Goal: Information Seeking & Learning: Learn about a topic

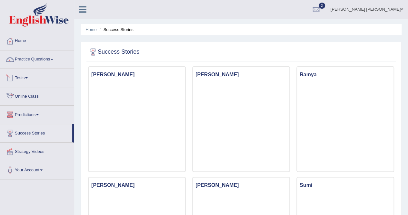
click at [33, 94] on link "Online Class" at bounding box center [37, 95] width 74 height 16
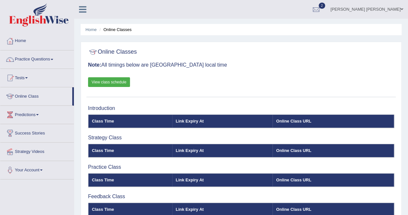
click at [125, 85] on link "View class schedule" at bounding box center [109, 82] width 42 height 10
click at [48, 58] on link "Practice Questions" at bounding box center [37, 58] width 74 height 16
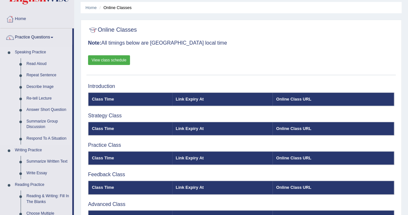
scroll to position [32, 0]
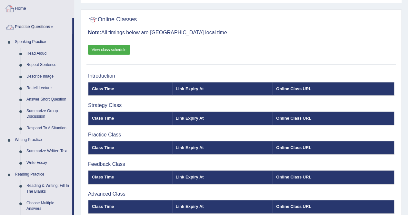
click at [15, 7] on link "Home" at bounding box center [37, 8] width 74 height 16
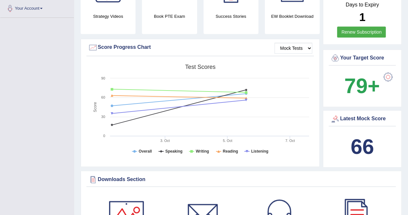
scroll to position [32, 0]
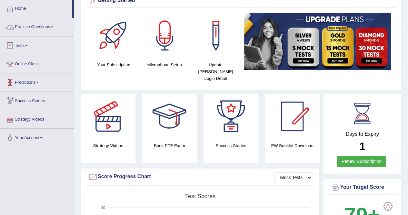
click at [36, 28] on link "Practice Questions" at bounding box center [37, 26] width 74 height 16
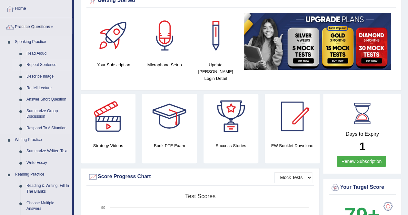
click at [43, 65] on link "Repeat Sentence" at bounding box center [48, 65] width 49 height 12
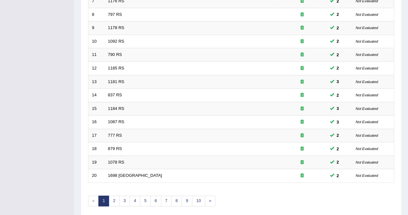
scroll to position [209, 0]
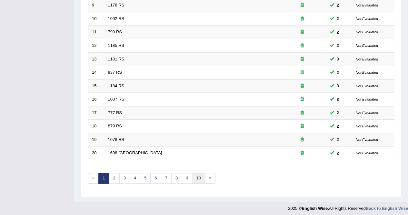
click at [194, 174] on link "10" at bounding box center [198, 178] width 13 height 11
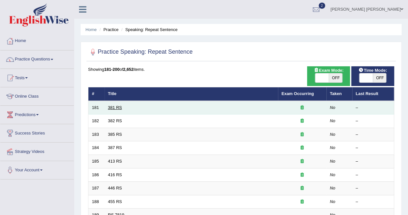
click at [111, 107] on link "381 RS" at bounding box center [115, 107] width 14 height 5
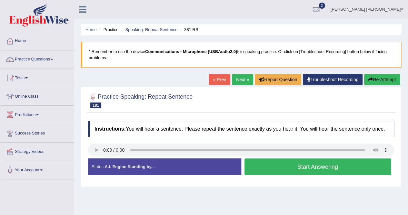
click at [281, 164] on button "Start Answering" at bounding box center [318, 166] width 147 height 16
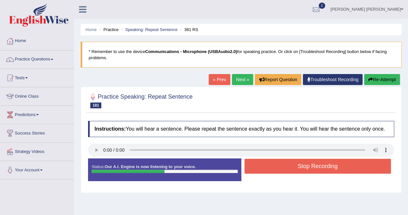
click at [284, 165] on button "Stop Recording" at bounding box center [318, 165] width 147 height 15
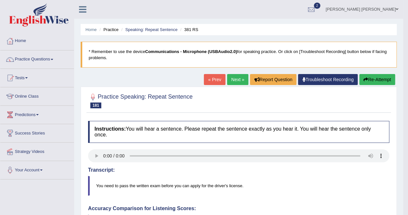
click at [237, 81] on link "Next »" at bounding box center [237, 79] width 21 height 11
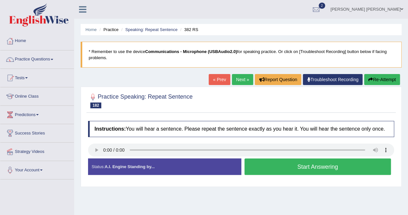
click at [312, 168] on button "Start Answering" at bounding box center [318, 166] width 147 height 16
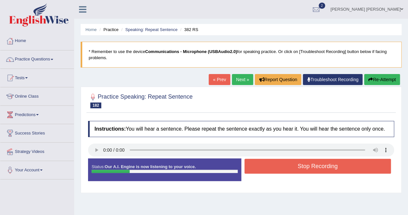
click at [290, 166] on button "Stop Recording" at bounding box center [318, 165] width 147 height 15
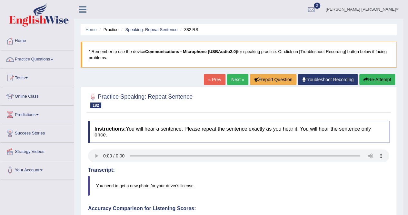
click at [230, 80] on link "Next »" at bounding box center [237, 79] width 21 height 11
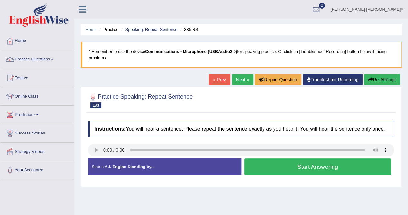
click at [297, 165] on button "Start Answering" at bounding box center [318, 166] width 147 height 16
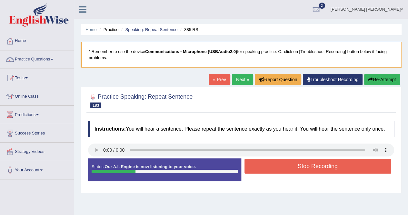
click at [297, 165] on button "Stop Recording" at bounding box center [318, 165] width 147 height 15
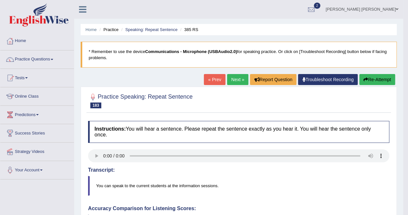
click at [388, 79] on button "Re-Attempt" at bounding box center [377, 79] width 36 height 11
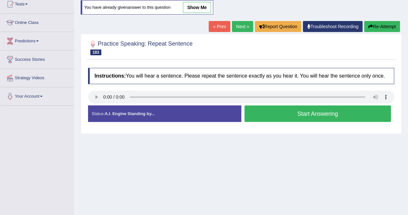
scroll to position [124, 0]
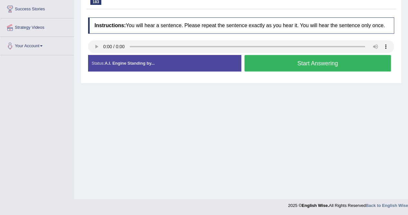
click at [314, 63] on button "Start Answering" at bounding box center [318, 63] width 147 height 16
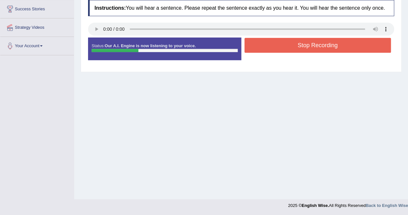
click at [307, 47] on button "Stop Recording" at bounding box center [318, 45] width 147 height 15
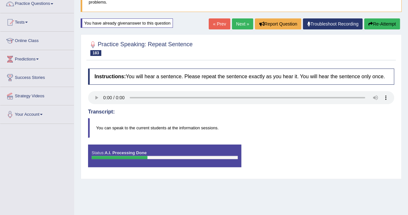
scroll to position [0, 0]
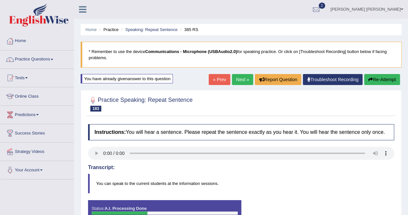
click at [245, 82] on link "Next »" at bounding box center [242, 79] width 21 height 11
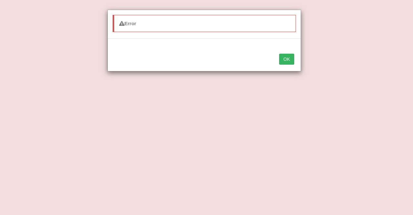
click at [292, 57] on button "OK" at bounding box center [286, 59] width 15 height 11
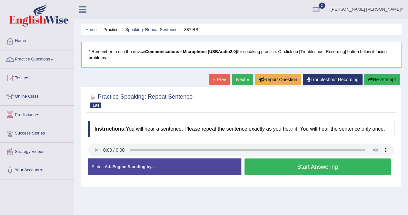
click at [314, 168] on button "Start Answering" at bounding box center [318, 166] width 147 height 16
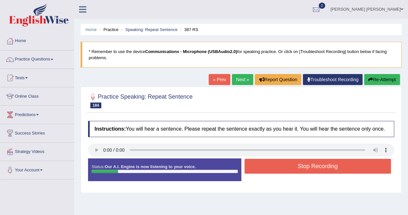
click at [314, 168] on button "Stop Recording" at bounding box center [318, 165] width 147 height 15
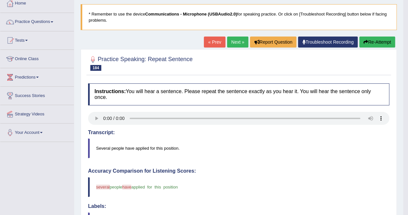
scroll to position [32, 0]
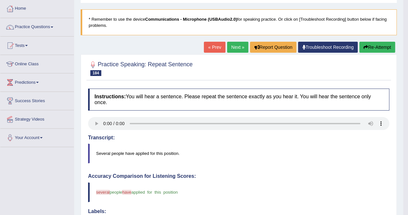
click at [234, 45] on link "Next »" at bounding box center [237, 47] width 21 height 11
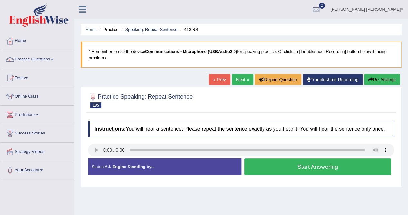
click at [317, 167] on button "Start Answering" at bounding box center [318, 166] width 147 height 16
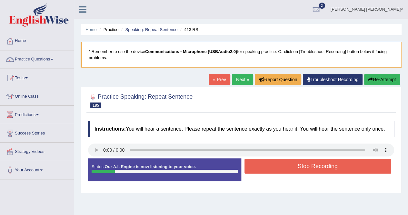
click at [317, 167] on button "Stop Recording" at bounding box center [318, 165] width 147 height 15
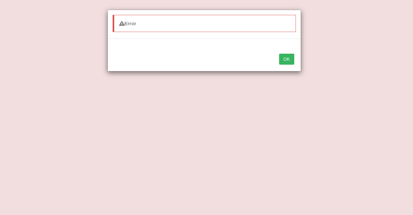
click at [288, 58] on button "OK" at bounding box center [286, 59] width 15 height 11
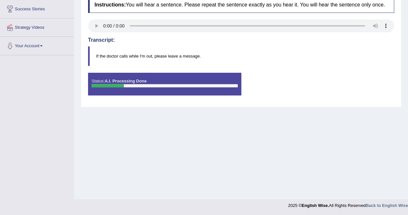
scroll to position [27, 0]
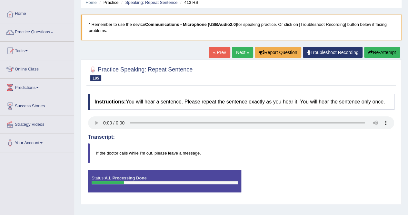
click at [237, 47] on div "Home Practice Speaking: Repeat Sentence 413 RS * Remember to use the device Com…" at bounding box center [241, 134] width 334 height 323
click at [237, 48] on link "Next »" at bounding box center [242, 52] width 21 height 11
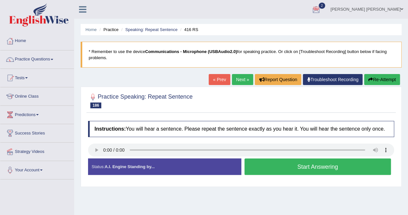
click at [313, 156] on div at bounding box center [241, 150] width 306 height 15
click at [302, 170] on button "Start Answering" at bounding box center [318, 166] width 147 height 16
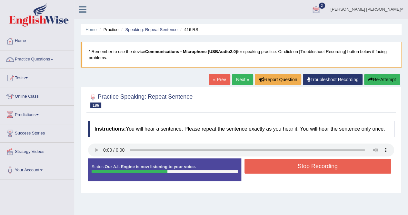
click at [326, 170] on button "Stop Recording" at bounding box center [318, 165] width 147 height 15
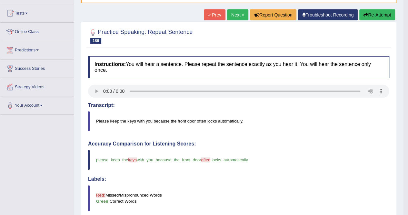
scroll to position [32, 0]
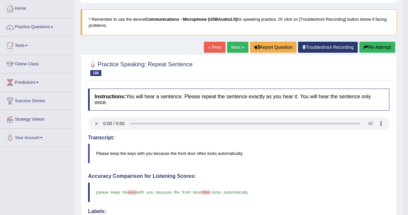
click at [240, 48] on link "Next »" at bounding box center [237, 47] width 21 height 11
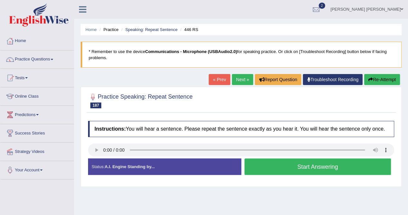
click at [354, 165] on button "Start Answering" at bounding box center [318, 166] width 147 height 16
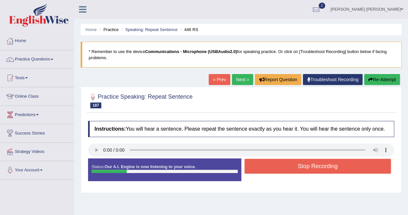
click at [354, 165] on button "Stop Recording" at bounding box center [318, 165] width 147 height 15
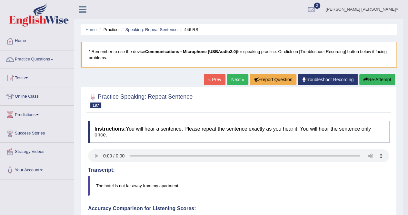
click at [228, 78] on link "Next »" at bounding box center [237, 79] width 21 height 11
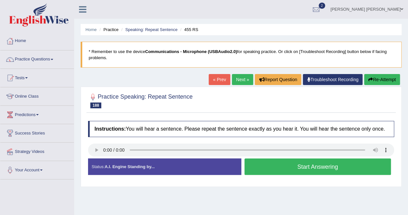
click at [302, 165] on button "Start Answering" at bounding box center [318, 166] width 147 height 16
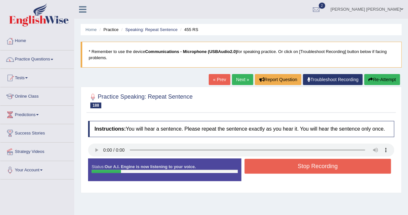
click at [309, 165] on button "Stop Recording" at bounding box center [318, 165] width 147 height 15
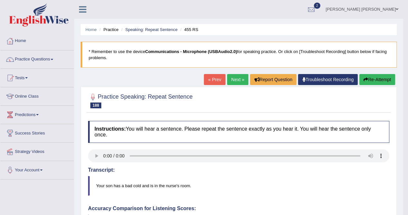
click at [227, 77] on link "Next »" at bounding box center [237, 79] width 21 height 11
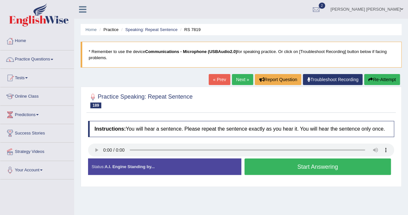
click at [322, 165] on button "Start Answering" at bounding box center [318, 166] width 147 height 16
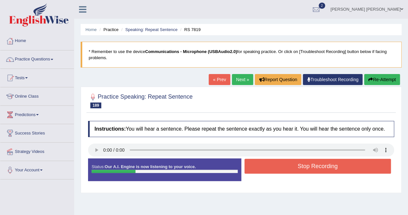
click at [328, 168] on button "Stop Recording" at bounding box center [318, 165] width 147 height 15
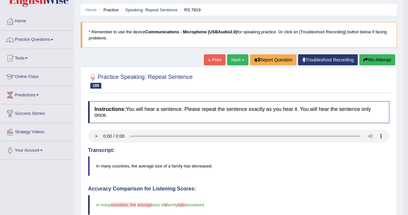
scroll to position [6, 0]
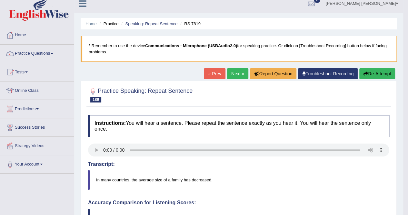
click at [230, 73] on link "Next »" at bounding box center [237, 73] width 21 height 11
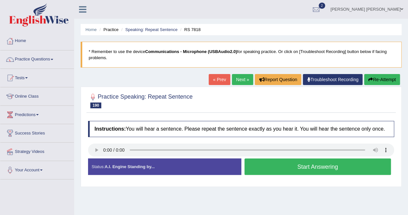
click at [309, 168] on button "Start Answering" at bounding box center [318, 166] width 147 height 16
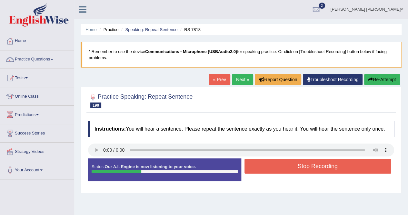
click at [321, 167] on button "Stop Recording" at bounding box center [318, 165] width 147 height 15
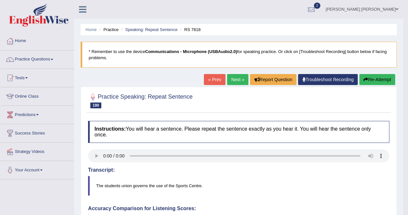
click at [234, 78] on link "Next »" at bounding box center [237, 79] width 21 height 11
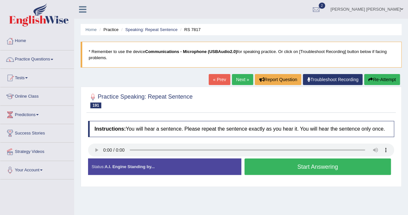
drag, startPoint x: 321, startPoint y: 158, endPoint x: 321, endPoint y: 161, distance: 3.5
click at [321, 159] on button "Start Answering" at bounding box center [318, 166] width 147 height 16
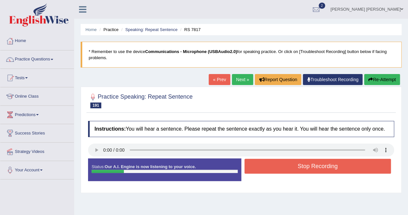
click at [321, 165] on button "Stop Recording" at bounding box center [318, 165] width 147 height 15
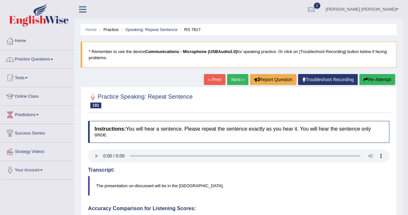
click at [229, 78] on link "Next »" at bounding box center [237, 79] width 21 height 11
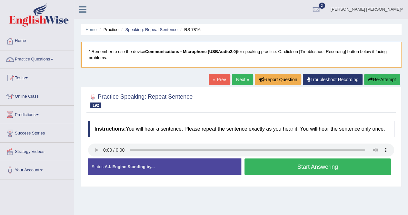
click at [322, 169] on button "Start Answering" at bounding box center [318, 166] width 147 height 16
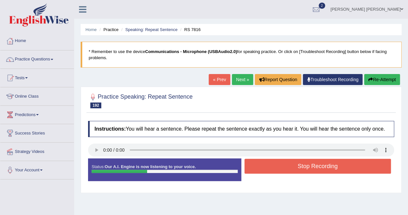
click at [321, 162] on button "Stop Recording" at bounding box center [318, 165] width 147 height 15
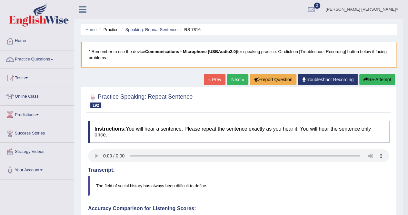
click at [229, 76] on link "Next »" at bounding box center [237, 79] width 21 height 11
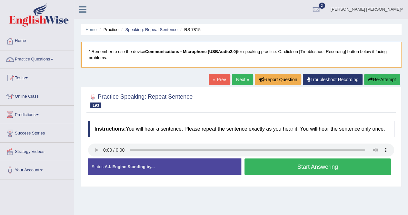
click at [302, 169] on button "Start Answering" at bounding box center [318, 166] width 147 height 16
click at [306, 164] on button "Start Answering" at bounding box center [318, 166] width 147 height 16
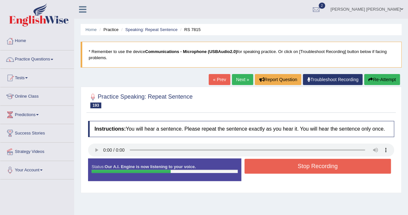
click at [305, 169] on button "Stop Recording" at bounding box center [318, 165] width 147 height 15
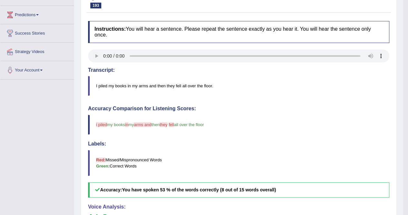
scroll to position [32, 0]
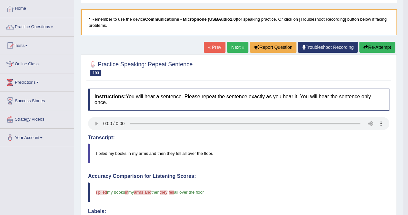
click at [236, 43] on link "Next »" at bounding box center [237, 47] width 21 height 11
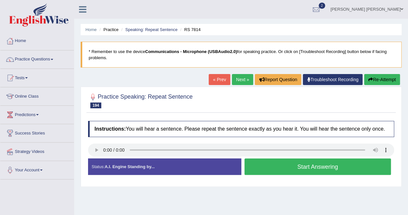
click at [311, 167] on button "Start Answering" at bounding box center [318, 166] width 147 height 16
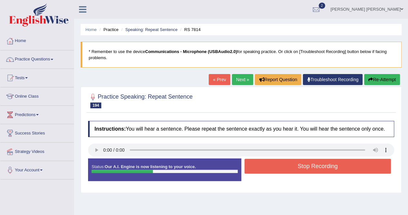
click at [311, 167] on button "Stop Recording" at bounding box center [318, 165] width 147 height 15
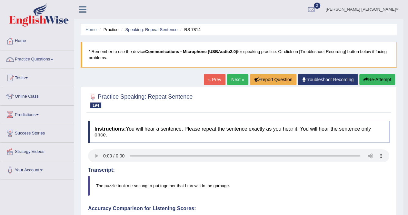
click at [223, 74] on div "« Prev Next » Report Question Troubleshoot Recording Re-Attempt" at bounding box center [300, 80] width 193 height 13
click at [238, 80] on link "Next »" at bounding box center [237, 79] width 21 height 11
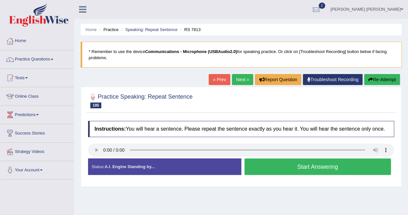
click at [324, 168] on button "Start Answering" at bounding box center [318, 166] width 147 height 16
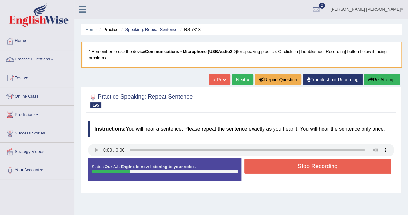
click at [305, 169] on button "Stop Recording" at bounding box center [318, 165] width 147 height 15
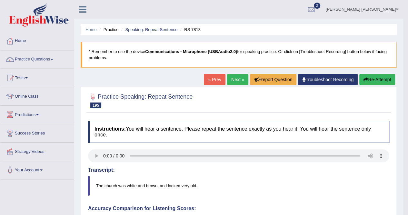
click at [219, 76] on link "« Prev" at bounding box center [214, 79] width 21 height 11
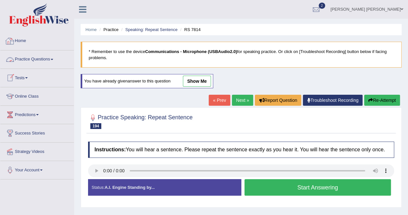
click at [22, 58] on link "Practice Questions" at bounding box center [37, 58] width 74 height 16
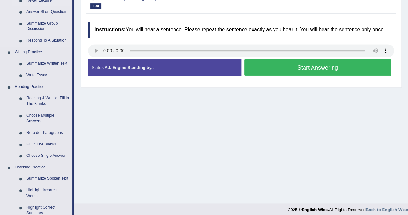
scroll to position [129, 0]
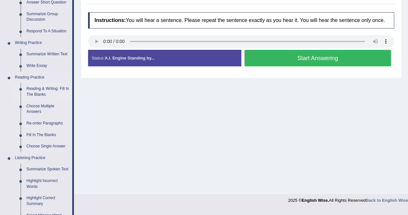
click at [48, 89] on link "Reading & Writing: Fill In The Blanks" at bounding box center [48, 91] width 49 height 17
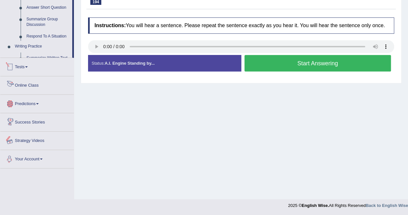
scroll to position [308, 0]
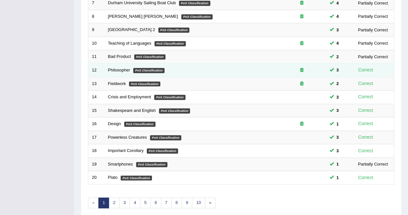
scroll to position [194, 0]
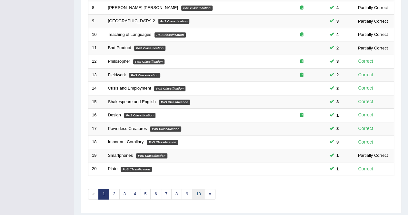
click at [198, 195] on link "10" at bounding box center [198, 193] width 13 height 11
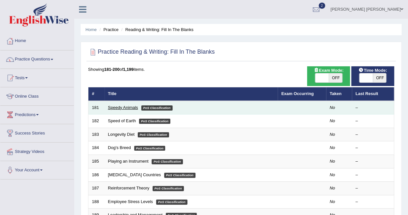
click at [128, 106] on link "Speedy Animals" at bounding box center [123, 107] width 30 height 5
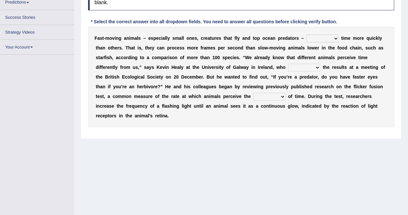
scroll to position [97, 0]
click at [311, 35] on select "deceive perceive conceive receive" at bounding box center [323, 38] width 32 height 8
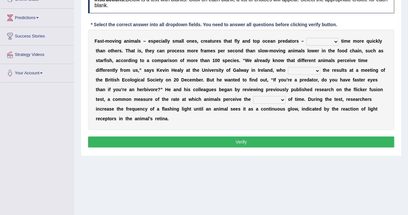
scroll to position [112, 0]
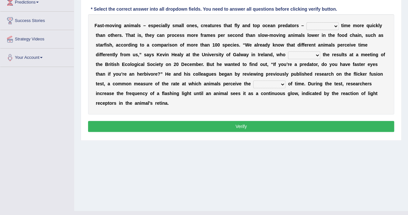
select select "perceive"
click at [307, 22] on select "deceive perceive conceive receive" at bounding box center [323, 26] width 32 height 8
click at [288, 54] on select "absented presented resented assented" at bounding box center [304, 55] width 32 height 8
select select "presented"
click at [288, 51] on select "absented presented resented assented" at bounding box center [304, 55] width 32 height 8
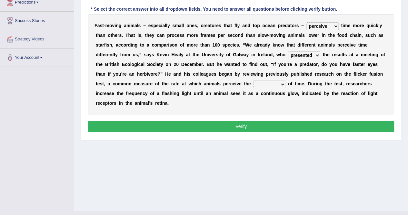
click at [253, 83] on select "passage massage message paragraph" at bounding box center [269, 84] width 32 height 8
select select "passage"
click at [253, 80] on select "passage massage message paragraph" at bounding box center [269, 84] width 32 height 8
click at [232, 121] on button "Verify" at bounding box center [241, 126] width 306 height 11
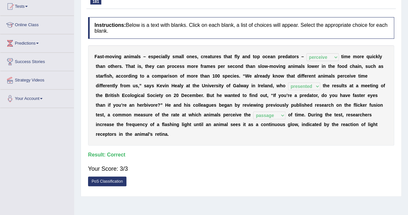
scroll to position [0, 0]
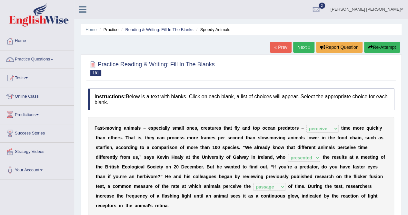
click at [301, 47] on link "Next »" at bounding box center [303, 47] width 21 height 11
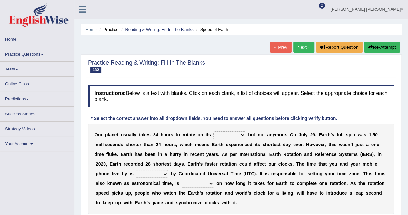
click at [225, 134] on select "axis sundial core surface" at bounding box center [229, 135] width 32 height 8
click at [318, 156] on b "e" at bounding box center [319, 153] width 3 height 5
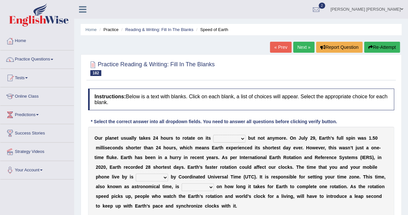
click at [168, 173] on select "delegated addicted dictated rotated" at bounding box center [152, 177] width 32 height 8
click at [256, 170] on div "O u r p l a n e t u s u a l l y t a k e s 2 4 h o u r s t o r o t a t e o n i t…" at bounding box center [241, 171] width 306 height 90
click at [182, 184] on select "dependent focused born available" at bounding box center [198, 187] width 32 height 8
click at [224, 134] on div "O u r p l a n e t u s u a l l y t a k e s 2 4 h o u r s t o r o t a t e o n i t…" at bounding box center [241, 171] width 306 height 90
click at [224, 139] on select "axis sundial core surface" at bounding box center [229, 139] width 32 height 8
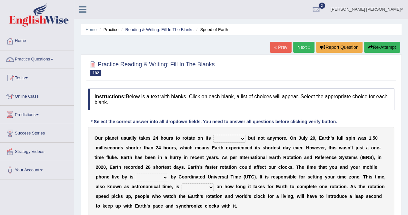
click at [226, 135] on select "axis sundial core surface" at bounding box center [229, 139] width 32 height 8
select select "axis"
click at [213, 135] on select "axis sundial core surface" at bounding box center [229, 139] width 32 height 8
click at [168, 173] on select "delegated addicted dictated rotated" at bounding box center [152, 177] width 32 height 8
click at [214, 192] on div "O u r p l a n e t u s u a l l y t a k e s 2 4 h o u r s t o r o t a t e o n i t…" at bounding box center [241, 171] width 306 height 90
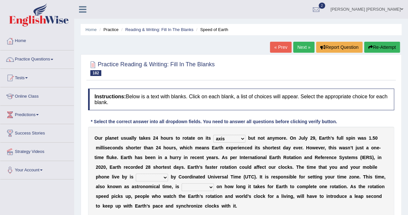
click at [182, 186] on select "dependent focused born available" at bounding box center [198, 187] width 32 height 8
select select "dependent"
click at [182, 183] on select "dependent focused born available" at bounding box center [198, 187] width 32 height 8
click at [168, 173] on select "delegated addicted dictated rotated" at bounding box center [152, 177] width 32 height 8
select select "dictated"
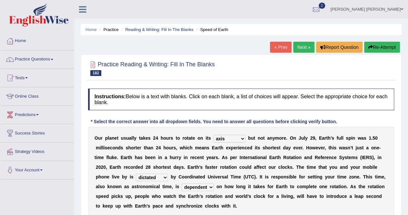
click at [168, 173] on select "delegated addicted dictated rotated" at bounding box center [152, 177] width 32 height 8
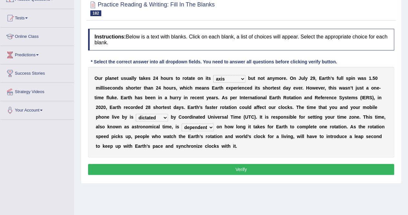
scroll to position [124, 0]
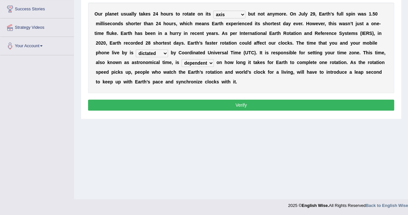
click at [183, 107] on button "Verify" at bounding box center [241, 104] width 306 height 11
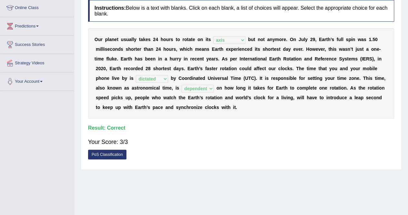
scroll to position [27, 0]
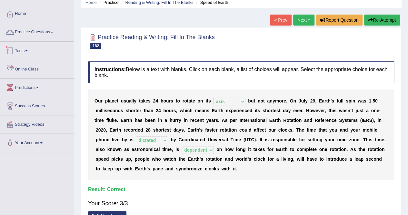
click at [25, 34] on link "Practice Questions" at bounding box center [37, 31] width 74 height 16
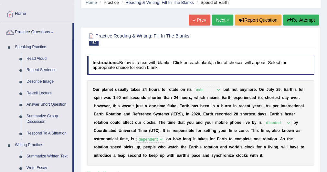
drag, startPoint x: 404, startPoint y: 1, endPoint x: 196, endPoint y: 76, distance: 220.9
click at [199, 77] on div "Instructions: Below is a text with blanks. Click on each blank, a list of choic…" at bounding box center [199, 129] width 229 height 152
click at [218, 18] on link "Next »" at bounding box center [222, 20] width 21 height 11
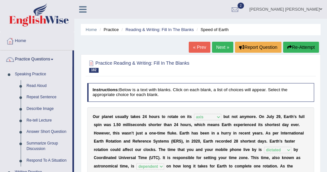
scroll to position [5, 0]
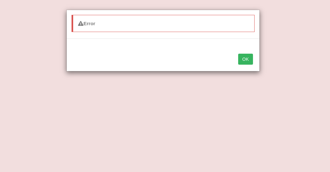
click at [241, 56] on button "OK" at bounding box center [245, 59] width 15 height 11
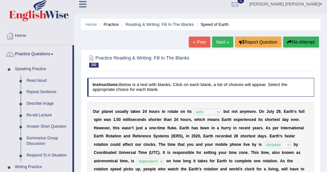
click at [224, 43] on link "Next »" at bounding box center [222, 41] width 21 height 11
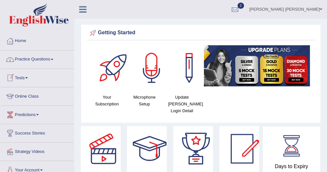
click at [33, 59] on link "Practice Questions" at bounding box center [37, 58] width 74 height 16
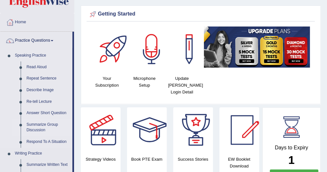
scroll to position [103, 0]
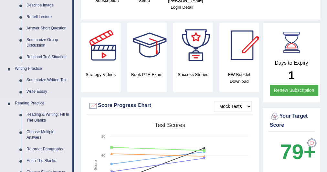
click at [38, 118] on link "Reading & Writing: Fill In The Blanks" at bounding box center [48, 117] width 49 height 17
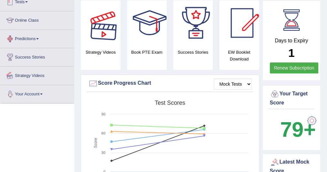
scroll to position [213, 0]
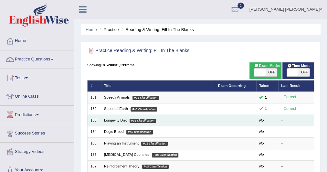
click at [110, 121] on link "Longevity Diet" at bounding box center [115, 120] width 23 height 4
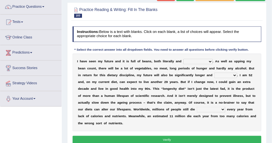
scroll to position [52, 0]
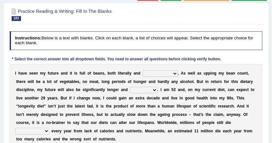
drag, startPoint x: 327, startPoint y: 0, endPoint x: 129, endPoint y: 61, distance: 207.0
click at [129, 61] on div "* Select the correct answer into all dropdown fields. You need to answer all qu…" at bounding box center [117, 60] width 214 height 6
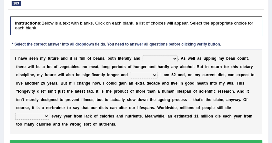
scroll to position [73, 0]
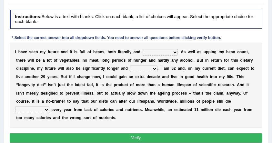
click at [161, 52] on select "significantly intriguingly mentally metaphorically" at bounding box center [160, 52] width 35 height 6
select select "metaphorically"
click at [143, 49] on select "significantly intriguingly mentally metaphorically" at bounding box center [160, 52] width 35 height 6
click at [157, 52] on select "significantly intriguingly mentally metaphorically" at bounding box center [160, 52] width 35 height 6
click at [244, 60] on b "e" at bounding box center [245, 60] width 2 height 5
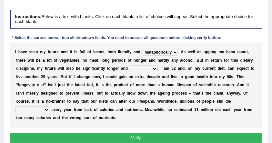
click at [160, 55] on select "significantly intriguingly mentally metaphorically" at bounding box center [160, 52] width 35 height 6
click at [143, 49] on select "significantly intriguingly mentally metaphorically" at bounding box center [160, 52] width 35 height 6
click at [160, 53] on select "significantly intriguingly mentally metaphorically" at bounding box center [160, 52] width 35 height 6
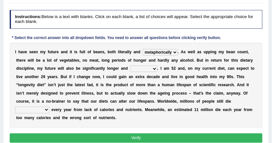
click at [181, 55] on div "I h a v e s e e n m y f u t u r e a n d i t i s f u l l o f b e a n s , b o t h…" at bounding box center [136, 85] width 253 height 85
click at [130, 68] on select "ghastlier sightlier sprightlier meltier" at bounding box center [143, 68] width 27 height 6
click at [130, 65] on select "ghastlier sightlier sprightlier meltier" at bounding box center [143, 68] width 27 height 6
click at [130, 69] on select "ghastlier sightlier sprightlier meltier" at bounding box center [143, 68] width 27 height 6
click at [130, 65] on select "ghastlier sightlier sprightlier meltier" at bounding box center [143, 68] width 27 height 6
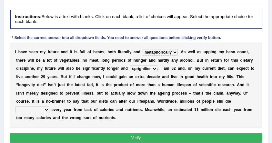
click at [130, 69] on select "ghastlier sightlier sprightlier meltier" at bounding box center [143, 68] width 27 height 6
select select "ghastlier"
click at [130, 65] on select "ghastlier sightlier sprightlier meltier" at bounding box center [143, 68] width 27 height 6
click at [130, 70] on select "ghastlier sightlier sprightlier meltier" at bounding box center [143, 68] width 27 height 6
click at [145, 81] on div "I h a v e s e e n m y f u t u r e a n d i t i s f u l l o f b e a n s , b o t h…" at bounding box center [136, 85] width 253 height 85
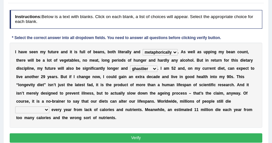
drag, startPoint x: 114, startPoint y: 66, endPoint x: 113, endPoint y: 71, distance: 5.3
click at [130, 66] on select "ghastlier sightlier sprightlier meltier" at bounding box center [143, 68] width 27 height 6
click at [130, 65] on select "ghastlier sightlier sprightlier meltier" at bounding box center [143, 68] width 27 height 6
click at [126, 81] on div "I h a v e s e e n m y f u t u r e a n d i t i s f u l l o f b e a n s , b o t h…" at bounding box center [136, 85] width 253 height 85
click at [49, 106] on select "prematurely precisely professionally presumably" at bounding box center [32, 109] width 34 height 6
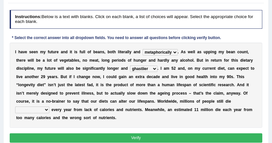
select select "presumably"
click at [49, 106] on select "prematurely precisely professionally presumably" at bounding box center [32, 109] width 34 height 6
click at [159, 54] on select "significantly intriguingly mentally metaphorically" at bounding box center [160, 52] width 35 height 6
click at [130, 66] on select "ghastlier sightlier sprightlier meltier" at bounding box center [143, 68] width 27 height 6
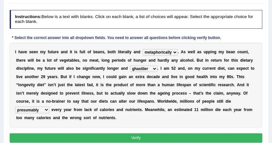
select select "sprightlier"
click at [130, 65] on select "ghastlier sightlier sprightlier meltier" at bounding box center [143, 68] width 27 height 6
click at [131, 133] on button "Verify" at bounding box center [136, 137] width 253 height 9
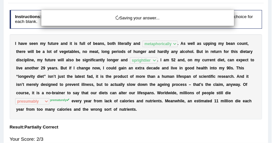
click at [133, 94] on div "Saving your answer..." at bounding box center [137, 71] width 275 height 143
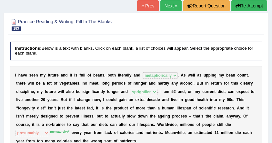
scroll to position [0, 0]
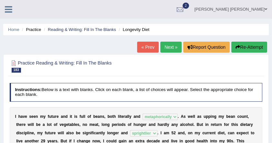
click at [167, 45] on link "Next »" at bounding box center [170, 47] width 21 height 11
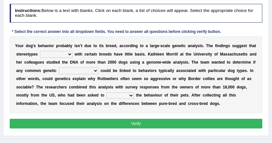
scroll to position [86, 0]
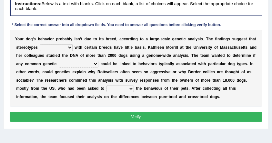
click at [63, 45] on select "associated appreciated dissociated indoctrinated" at bounding box center [56, 47] width 33 height 6
select select "associated"
click at [40, 44] on select "associated appreciated dissociated indoctrinated" at bounding box center [56, 47] width 33 height 6
click at [61, 49] on select "associated appreciated dissociated indoctrinated" at bounding box center [56, 47] width 33 height 6
click at [40, 44] on select "associated appreciated dissociated indoctrinated" at bounding box center [56, 47] width 33 height 6
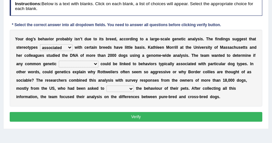
click at [84, 65] on select "satisfactions accommodations variations adjudications" at bounding box center [79, 64] width 40 height 6
click at [168, 70] on b "e" at bounding box center [169, 72] width 2 height 5
click at [81, 64] on select "satisfactions accommodations variations adjudications" at bounding box center [79, 64] width 40 height 6
select select "variations"
click at [59, 61] on select "satisfactions accommodations variations adjudications" at bounding box center [79, 64] width 40 height 6
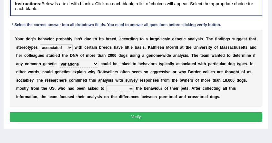
click at [106, 91] on select "entail detail retail curtail" at bounding box center [119, 88] width 27 height 6
click at [106, 86] on select "entail detail retail curtail" at bounding box center [119, 88] width 27 height 6
click at [106, 89] on select "entail detail retail curtail" at bounding box center [119, 88] width 27 height 6
select select "detail"
click at [106, 85] on select "entail detail retail curtail" at bounding box center [119, 88] width 27 height 6
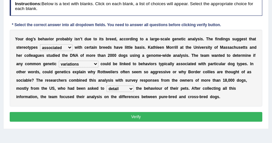
click at [106, 88] on select "entail detail retail curtail" at bounding box center [119, 88] width 27 height 6
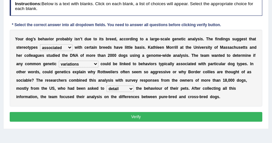
click at [116, 70] on b "s" at bounding box center [117, 72] width 2 height 5
click at [103, 118] on button "Verify" at bounding box center [136, 116] width 253 height 9
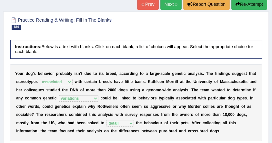
scroll to position [43, 0]
click at [163, 4] on link "Next »" at bounding box center [170, 4] width 21 height 11
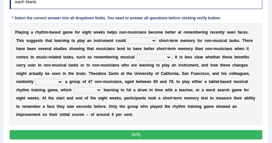
scroll to position [86, 0]
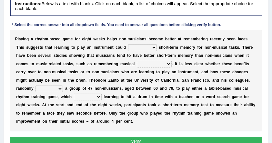
click at [129, 48] on select "improve disapprove approve deprove" at bounding box center [142, 47] width 29 height 6
select select "improve"
click at [128, 44] on select "improve disapprove approve deprove" at bounding box center [142, 47] width 29 height 6
click at [137, 62] on select "consequences prescience sequences existences" at bounding box center [154, 64] width 35 height 6
select select "sequences"
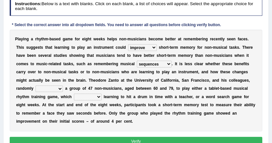
click at [137, 61] on select "consequences prescience sequences existences" at bounding box center [154, 64] width 35 height 6
click at [137, 64] on select "consequences prescience sequences existences" at bounding box center [154, 64] width 35 height 6
click at [137, 61] on select "consequences prescience sequences existences" at bounding box center [154, 64] width 35 height 6
click at [122, 85] on div "P l a y i n g a r h y t h m - b a s e d g a m e f o r e i g h t w e e k s h e l…" at bounding box center [136, 81] width 253 height 102
click at [63, 85] on select "assigned resigned designed cosigned" at bounding box center [48, 88] width 27 height 6
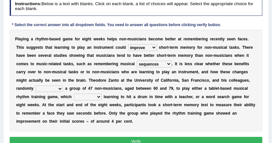
click at [56, 103] on b at bounding box center [55, 105] width 2 height 5
click at [63, 85] on select "assigned resigned designed cosigned" at bounding box center [48, 88] width 27 height 6
click at [29, 95] on b "m" at bounding box center [28, 97] width 4 height 5
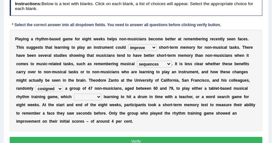
click at [63, 85] on select "assigned resigned designed cosigned" at bounding box center [48, 88] width 27 height 6
select select "assigned"
click at [63, 85] on select "assigned resigned designed cosigned" at bounding box center [48, 88] width 27 height 6
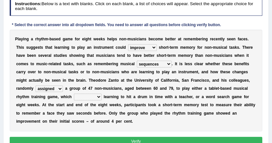
click at [63, 85] on select "assigned resigned designed cosigned" at bounding box center [48, 88] width 27 height 6
click at [212, 69] on div "P l a y i n g a r h y t h m - b a s e d g a m e f o r e i g h t w e e k s h e l…" at bounding box center [136, 81] width 253 height 102
click at [102, 94] on select "formulates regulates saturates emulates" at bounding box center [88, 97] width 28 height 6
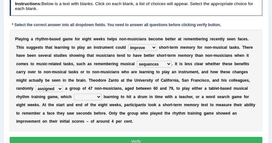
click at [63, 85] on select "assigned resigned designed cosigned" at bounding box center [48, 88] width 27 height 6
click at [102, 94] on select "formulates regulates saturates emulates" at bounding box center [88, 97] width 28 height 6
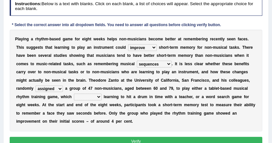
select select "formulates"
click at [102, 94] on select "formulates regulates saturates emulates" at bounding box center [88, 97] width 28 height 6
click at [186, 91] on div "P l a y i n g a r h y t h m - b a s e d g a m e f o r e i g h t w e e k s h e l…" at bounding box center [136, 81] width 253 height 102
click at [102, 94] on select "formulates regulates saturates emulates" at bounding box center [88, 97] width 28 height 6
click at [100, 111] on b "f" at bounding box center [98, 113] width 1 height 5
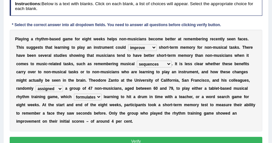
click at [102, 94] on select "formulates regulates saturates emulates" at bounding box center [88, 97] width 28 height 6
click at [201, 102] on div "P l a y i n g a r h y t h m - b a s e d g a m e f o r e i g h t w e e k s h e l…" at bounding box center [136, 81] width 253 height 102
click at [188, 137] on button "Verify" at bounding box center [136, 141] width 253 height 9
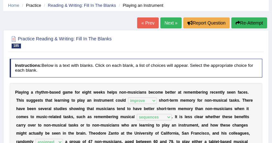
scroll to position [0, 0]
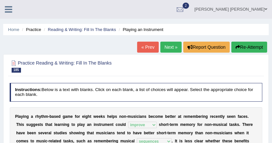
click at [171, 47] on link "Next »" at bounding box center [170, 47] width 21 height 11
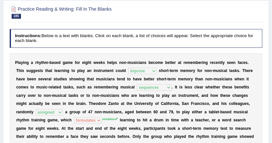
scroll to position [70, 0]
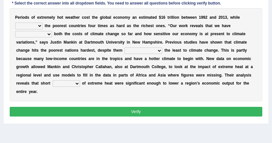
scroll to position [86, 0]
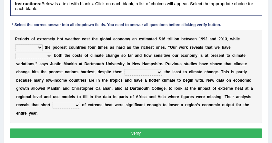
click at [32, 49] on select "defeated hitting hit defeating" at bounding box center [28, 47] width 27 height 6
click at [15, 44] on select "defeated hitting hit defeating" at bounding box center [28, 47] width 27 height 6
click at [33, 48] on select "defeated hitting hit defeating" at bounding box center [28, 47] width 27 height 6
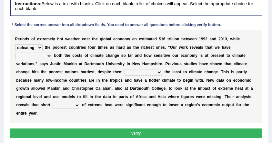
click at [15, 44] on select "defeated hitting hit defeating" at bounding box center [28, 47] width 27 height 6
click at [25, 49] on select "defeated hitting hit defeating" at bounding box center [28, 47] width 27 height 6
select select "hitting"
click at [15, 44] on select "defeated hitting hit defeating" at bounding box center [28, 47] width 27 height 6
click at [38, 46] on select "defeated hitting hit defeating" at bounding box center [28, 47] width 27 height 6
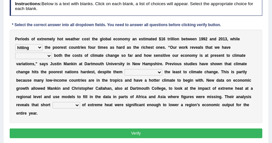
click at [15, 44] on select "defeated hitting hit defeating" at bounding box center [28, 47] width 27 height 6
click at [100, 55] on b "t" at bounding box center [100, 55] width 1 height 5
click at [36, 47] on select "defeated hitting hit defeating" at bounding box center [28, 47] width 27 height 6
click at [15, 44] on select "defeated hitting hit defeating" at bounding box center [28, 47] width 27 height 6
click at [52, 53] on select "underutilized underpinned underestimated underexposed" at bounding box center [33, 56] width 37 height 6
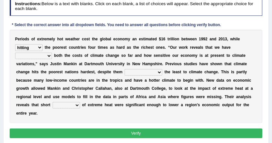
click at [52, 53] on select "underutilized underpinned underestimated underexposed" at bounding box center [33, 56] width 37 height 6
select select "underestimated"
click at [52, 53] on select "underutilized underpinned underestimated underexposed" at bounding box center [33, 56] width 37 height 6
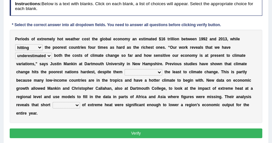
click at [52, 53] on select "underutilized underpinned underestimated underexposed" at bounding box center [33, 56] width 37 height 6
click at [201, 67] on div "P e r i o d s o f e x t r e m e l y h o t w e a t h e r c o s t t h e g l o b a…" at bounding box center [136, 76] width 253 height 93
click at [125, 72] on select "contributing permeating computing accommodating" at bounding box center [144, 72] width 38 height 6
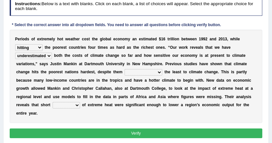
select select "contributing"
click at [125, 69] on select "contributing permeating computing accommodating" at bounding box center [144, 72] width 38 height 6
click at [125, 70] on select "contributing permeating computing accommodating" at bounding box center [144, 72] width 38 height 6
click at [142, 63] on b "H" at bounding box center [143, 64] width 3 height 5
click at [125, 70] on select "contributing permeating computing accommodating" at bounding box center [144, 72] width 38 height 6
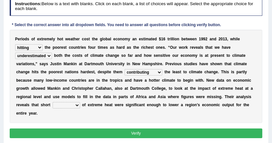
click at [115, 51] on div "P e r i o d s o f e x t r e m e l y h o t w e a t h e r c o s t t h e g l o b a…" at bounding box center [136, 76] width 253 height 93
click at [80, 102] on select "spells effects lacks qualities" at bounding box center [66, 105] width 27 height 6
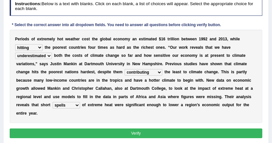
click at [80, 102] on select "spells effects lacks qualities" at bounding box center [66, 105] width 27 height 6
select select "effects"
click at [80, 102] on select "spells effects lacks qualities" at bounding box center [66, 105] width 27 height 6
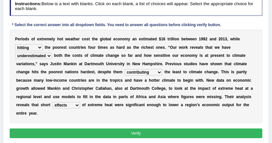
click at [134, 115] on div "Instructions: Below is a text with blanks. Click on each blank, a list of choic…" at bounding box center [136, 69] width 256 height 148
click at [80, 102] on select "spells effects lacks qualities" at bounding box center [66, 105] width 27 height 6
click at [38, 46] on select "defeated hitting hit defeating" at bounding box center [28, 47] width 27 height 6
click at [125, 73] on select "contributing permeating computing accommodating" at bounding box center [144, 72] width 38 height 6
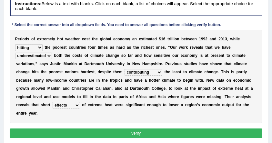
click at [80, 102] on select "spells effects lacks qualities" at bounding box center [66, 105] width 27 height 6
click at [132, 101] on div "P e r i o d s o f e x t r e m e l y h o t w e a t h e r c o s t t h e g l o b a…" at bounding box center [136, 76] width 253 height 93
click at [151, 128] on button "Verify" at bounding box center [136, 132] width 253 height 9
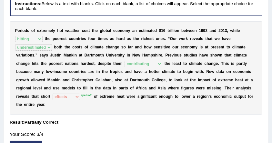
scroll to position [0, 0]
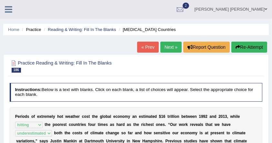
click at [167, 46] on link "Next »" at bounding box center [170, 47] width 21 height 11
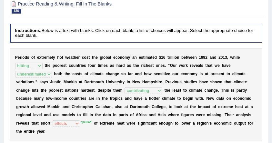
scroll to position [86, 0]
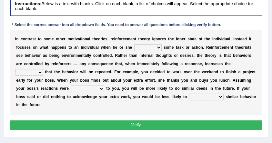
click at [134, 47] on select "reforms conforms confirms performs" at bounding box center [147, 47] width 27 height 6
select select "performs"
click at [134, 44] on select "reforms conforms confirms performs" at bounding box center [147, 47] width 27 height 6
click at [43, 69] on select "tendency potency probability capability" at bounding box center [29, 72] width 28 height 6
select select "tendency"
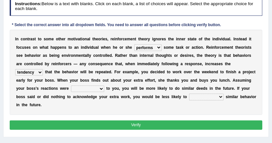
click at [43, 69] on select "tendency potency probability capability" at bounding box center [29, 72] width 28 height 6
click at [45, 86] on b "e" at bounding box center [43, 88] width 2 height 5
click at [231, 64] on b at bounding box center [232, 64] width 2 height 5
click at [43, 69] on select "tendency potency probability capability" at bounding box center [29, 72] width 28 height 6
click at [34, 86] on b "s" at bounding box center [32, 88] width 2 height 5
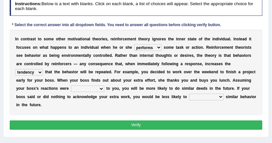
click at [104, 85] on select "comparable favorable reliable incomparable" at bounding box center [87, 88] width 33 height 6
select select "favorable"
click at [104, 85] on select "comparable favorable reliable incomparable" at bounding box center [87, 88] width 33 height 6
click at [189, 94] on select "galvanize legislate commemorate demonstrate" at bounding box center [206, 97] width 35 height 6
select select "demonstrate"
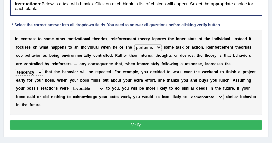
click at [189, 94] on select "galvanize legislate commemorate demonstrate" at bounding box center [206, 97] width 35 height 6
click at [189, 96] on select "galvanize legislate commemorate demonstrate" at bounding box center [206, 97] width 35 height 6
click at [182, 74] on b at bounding box center [183, 72] width 2 height 5
click at [189, 99] on select "galvanize legislate commemorate demonstrate" at bounding box center [206, 97] width 35 height 6
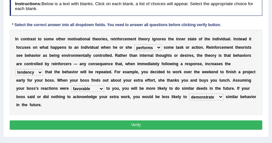
click at [189, 99] on select "galvanize legislate commemorate demonstrate" at bounding box center [206, 97] width 35 height 6
click at [189, 98] on select "galvanize legislate commemorate demonstrate" at bounding box center [206, 97] width 35 height 6
click at [126, 120] on button "Verify" at bounding box center [136, 124] width 253 height 9
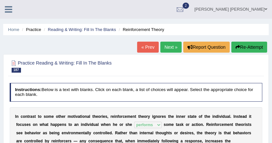
click at [12, 10] on icon at bounding box center [8, 9] width 7 height 8
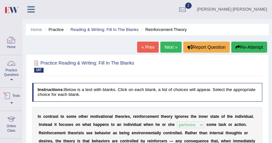
click at [14, 77] on link "Practice Questions" at bounding box center [11, 70] width 22 height 30
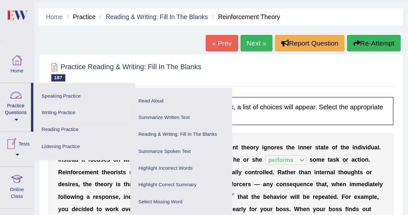
scroll to position [43, 0]
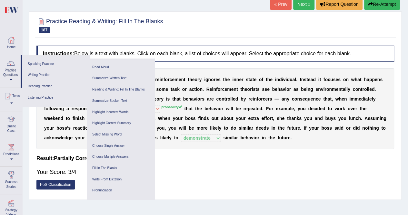
drag, startPoint x: 274, startPoint y: 0, endPoint x: 260, endPoint y: 159, distance: 159.3
click at [260, 143] on h4 "Result:" at bounding box center [215, 158] width 358 height 6
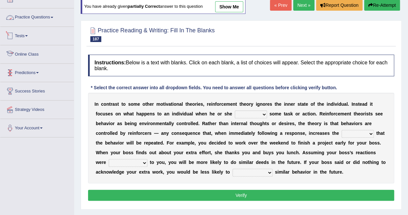
click at [39, 16] on link "Practice Questions" at bounding box center [37, 16] width 74 height 16
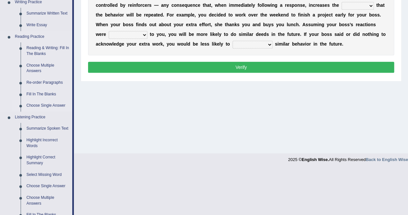
scroll to position [171, 0]
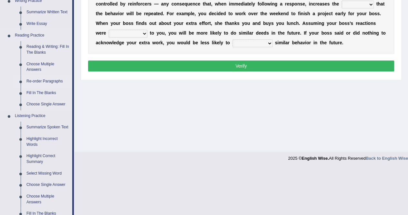
click at [39, 80] on link "Re-order Paragraphs" at bounding box center [48, 81] width 49 height 12
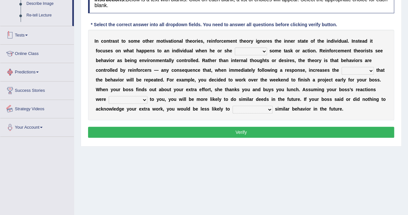
scroll to position [124, 0]
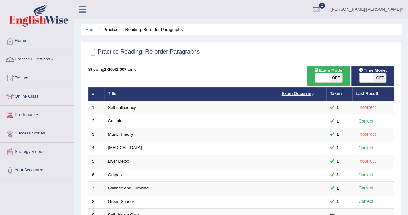
click at [293, 93] on link "Exam Occurring" at bounding box center [298, 93] width 32 height 5
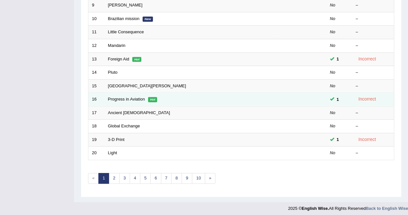
scroll to position [145, 0]
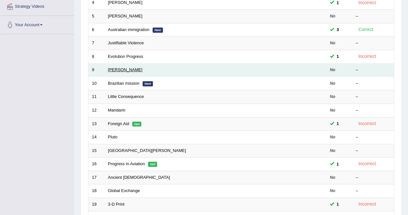
click at [115, 69] on link "[PERSON_NAME]" at bounding box center [125, 69] width 35 height 5
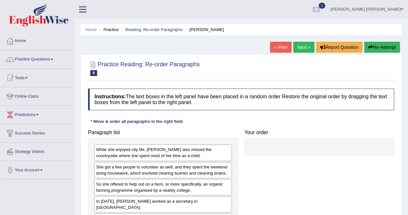
click at [302, 46] on link "Next »" at bounding box center [303, 47] width 21 height 11
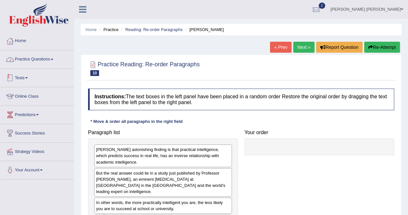
drag, startPoint x: 37, startPoint y: 58, endPoint x: 35, endPoint y: 70, distance: 12.1
click at [37, 58] on link "Practice Questions" at bounding box center [37, 58] width 74 height 16
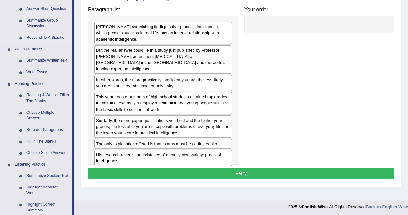
scroll to position [129, 0]
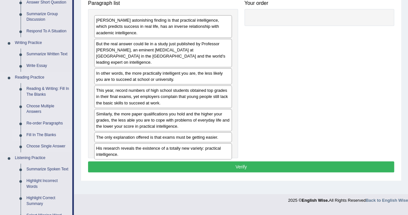
click at [45, 136] on link "Fill In The Blanks" at bounding box center [48, 135] width 49 height 12
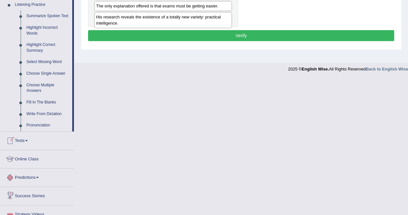
scroll to position [291, 0]
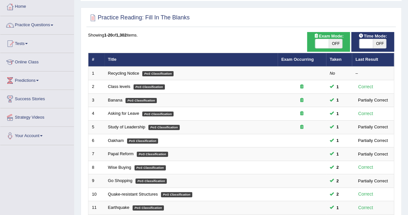
scroll to position [65, 0]
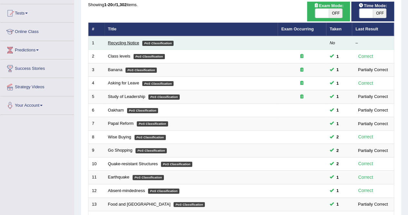
click at [119, 43] on link "Recycling Notice" at bounding box center [123, 42] width 31 height 5
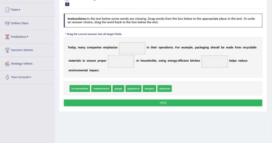
scroll to position [65, 0]
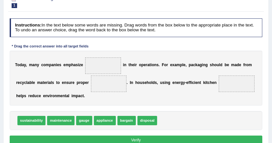
drag, startPoint x: 409, startPoint y: 1, endPoint x: 181, endPoint y: 50, distance: 233.3
click at [181, 50] on div "Instructions: In the text below some words are missing. Drag words from the box…" at bounding box center [136, 83] width 256 height 134
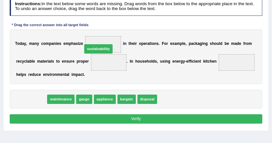
drag, startPoint x: 29, startPoint y: 101, endPoint x: 108, endPoint y: 42, distance: 98.4
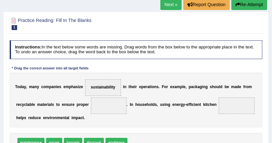
scroll to position [0, 0]
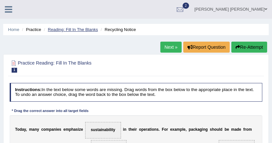
click at [94, 28] on link "Reading: Fill In The Blanks" at bounding box center [73, 29] width 50 height 5
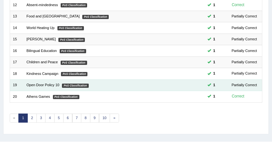
scroll to position [228, 0]
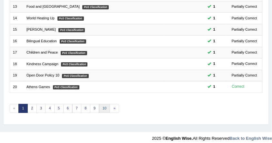
click at [101, 106] on link "10" at bounding box center [104, 108] width 11 height 9
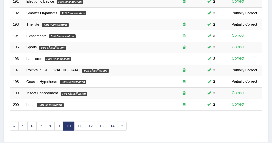
scroll to position [228, 0]
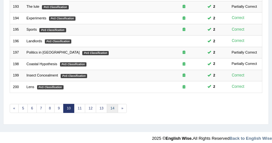
click at [110, 104] on link "14" at bounding box center [112, 108] width 11 height 9
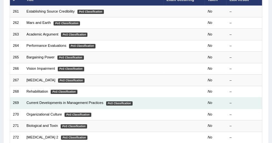
scroll to position [43, 0]
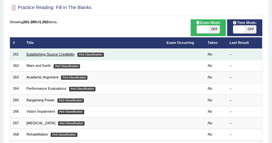
click at [36, 53] on link "Establishing Source Credibility" at bounding box center [50, 54] width 48 height 4
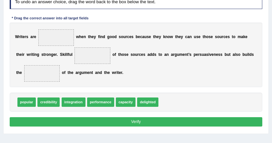
scroll to position [86, 0]
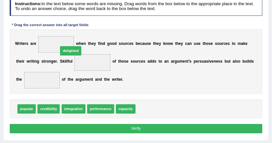
drag, startPoint x: 150, startPoint y: 108, endPoint x: 59, endPoint y: 39, distance: 114.3
drag, startPoint x: 52, startPoint y: 44, endPoint x: 58, endPoint y: 45, distance: 6.6
click at [58, 43] on span "delighted" at bounding box center [56, 44] width 17 height 5
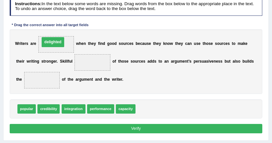
drag, startPoint x: 55, startPoint y: 45, endPoint x: 52, endPoint y: 43, distance: 4.5
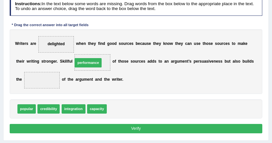
drag, startPoint x: 126, startPoint y: 109, endPoint x: 86, endPoint y: 55, distance: 67.2
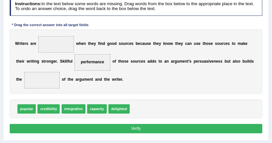
drag, startPoint x: 86, startPoint y: 59, endPoint x: 157, endPoint y: 115, distance: 91.0
click at [157, 115] on div "Instructions: In the text below some words are missing. Drag words from the box…" at bounding box center [136, 66] width 256 height 143
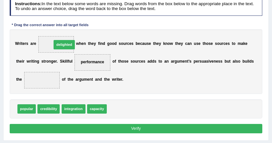
drag, startPoint x: 113, startPoint y: 111, endPoint x: 47, endPoint y: 33, distance: 102.3
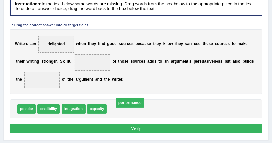
drag, startPoint x: 76, startPoint y: 64, endPoint x: 121, endPoint y: 116, distance: 68.8
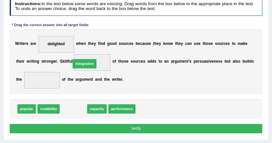
drag, startPoint x: 75, startPoint y: 108, endPoint x: 89, endPoint y: 54, distance: 56.0
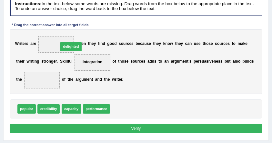
drag, startPoint x: 116, startPoint y: 109, endPoint x: 55, endPoint y: 36, distance: 94.6
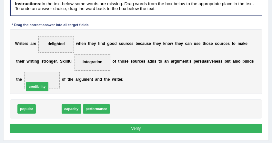
drag, startPoint x: 43, startPoint y: 108, endPoint x: 29, endPoint y: 79, distance: 32.3
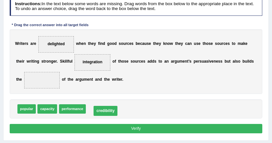
drag, startPoint x: 31, startPoint y: 81, endPoint x: 106, endPoint y: 117, distance: 83.3
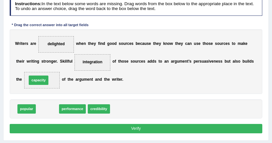
drag, startPoint x: 46, startPoint y: 106, endPoint x: 36, endPoint y: 72, distance: 34.8
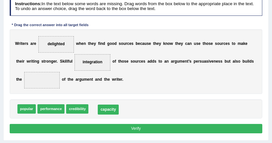
drag, startPoint x: 32, startPoint y: 78, endPoint x: 114, endPoint y: 114, distance: 88.6
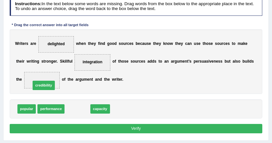
drag, startPoint x: 81, startPoint y: 107, endPoint x: 41, endPoint y: 77, distance: 50.0
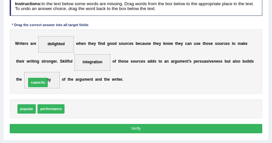
drag, startPoint x: 77, startPoint y: 110, endPoint x: 32, endPoint y: 78, distance: 55.1
drag, startPoint x: 69, startPoint y: 109, endPoint x: 21, endPoint y: 76, distance: 58.2
click at [129, 128] on button "Verify" at bounding box center [136, 128] width 253 height 9
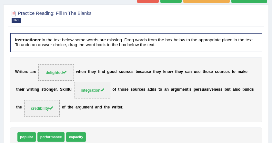
scroll to position [43, 0]
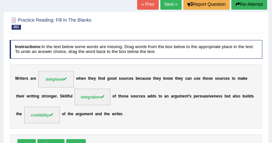
click at [168, 5] on link "Next »" at bounding box center [170, 4] width 21 height 11
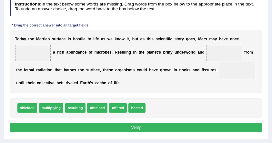
scroll to position [86, 0]
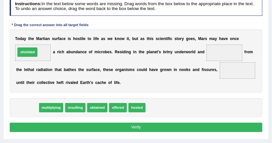
drag, startPoint x: 33, startPoint y: 106, endPoint x: 34, endPoint y: 41, distance: 64.9
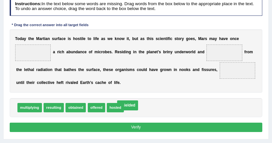
drag, startPoint x: 35, startPoint y: 51, endPoint x: 146, endPoint y: 113, distance: 127.3
drag, startPoint x: 133, startPoint y: 105, endPoint x: 21, endPoint y: 46, distance: 126.1
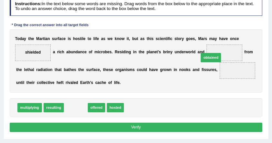
drag, startPoint x: 76, startPoint y: 105, endPoint x: 235, endPoint y: 46, distance: 169.6
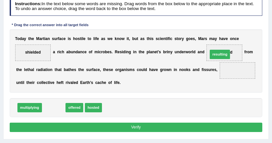
drag, startPoint x: 56, startPoint y: 103, endPoint x: 252, endPoint y: 41, distance: 204.8
click at [252, 41] on div "Instructions: In the text below some words are missing. Drag words from the box…" at bounding box center [136, 66] width 256 height 142
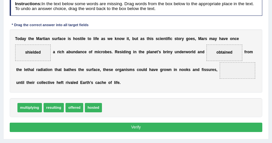
drag, startPoint x: 201, startPoint y: 64, endPoint x: 190, endPoint y: 74, distance: 15.3
click at [136, 117] on div "Instructions: In the text below some words are missing. Drag words from the box…" at bounding box center [136, 66] width 256 height 142
drag, startPoint x: 223, startPoint y: 52, endPoint x: 175, endPoint y: 82, distance: 56.7
click at [175, 82] on div "T o d a y t h e M a r t i a n s u r f a c e i s h o s t i l e t o l i f e a s w…" at bounding box center [136, 60] width 253 height 63
drag, startPoint x: 206, startPoint y: 50, endPoint x: 97, endPoint y: 110, distance: 124.2
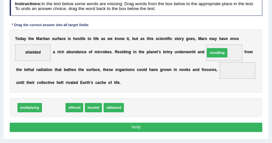
drag, startPoint x: 49, startPoint y: 108, endPoint x: 241, endPoint y: 43, distance: 202.8
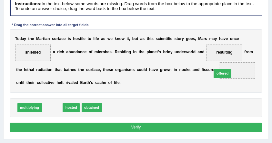
drag, startPoint x: 47, startPoint y: 107, endPoint x: 247, endPoint y: 67, distance: 204.3
click at [247, 67] on div "Instructions: In the text below some words are missing. Drag words from the box…" at bounding box center [136, 66] width 256 height 142
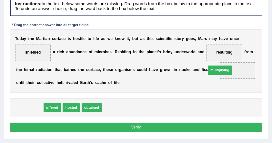
drag, startPoint x: 24, startPoint y: 107, endPoint x: 247, endPoint y: 63, distance: 228.2
click at [247, 63] on div "Instructions: In the text below some words are missing. Drag words from the box…" at bounding box center [136, 66] width 256 height 142
drag, startPoint x: 26, startPoint y: 107, endPoint x: 244, endPoint y: 64, distance: 222.6
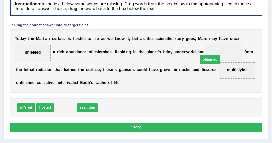
drag, startPoint x: 62, startPoint y: 106, endPoint x: 232, endPoint y: 50, distance: 179.2
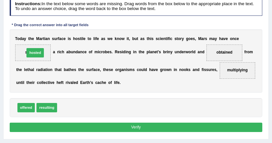
drag, startPoint x: 66, startPoint y: 106, endPoint x: 28, endPoint y: 42, distance: 74.8
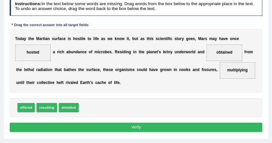
click at [179, 127] on button "Verify" at bounding box center [136, 127] width 253 height 9
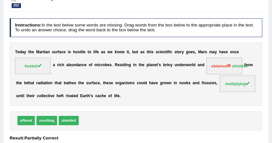
scroll to position [0, 0]
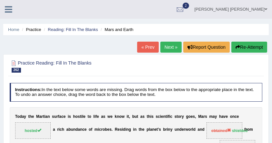
click at [165, 46] on link "Next »" at bounding box center [170, 47] width 21 height 11
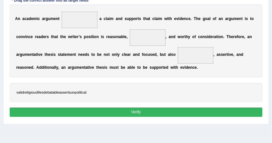
scroll to position [111, 0]
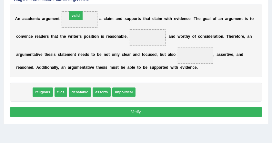
drag, startPoint x: 21, startPoint y: 95, endPoint x: 82, endPoint y: 5, distance: 108.8
click at [82, 5] on div "Instructions: In the text below some words are missing. Drag words from the box…" at bounding box center [136, 45] width 256 height 151
drag, startPoint x: 21, startPoint y: 92, endPoint x: 15, endPoint y: 96, distance: 6.7
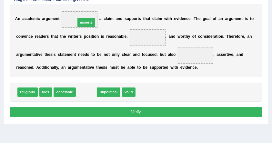
drag, startPoint x: 84, startPoint y: 91, endPoint x: 84, endPoint y: 7, distance: 83.6
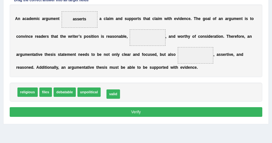
drag, startPoint x: 108, startPoint y: 93, endPoint x: 113, endPoint y: 96, distance: 5.3
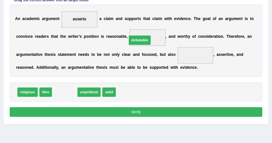
drag, startPoint x: 64, startPoint y: 91, endPoint x: 153, endPoint y: 30, distance: 107.6
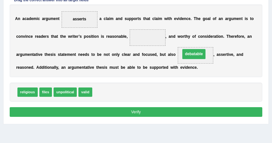
drag, startPoint x: 136, startPoint y: 35, endPoint x: 191, endPoint y: 55, distance: 58.1
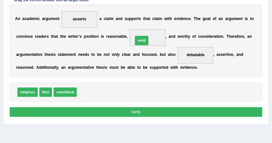
drag, startPoint x: 88, startPoint y: 92, endPoint x: 154, endPoint y: 30, distance: 90.2
drag, startPoint x: 138, startPoint y: 36, endPoint x: 65, endPoint y: 15, distance: 76.3
drag, startPoint x: 72, startPoint y: 14, endPoint x: 122, endPoint y: 34, distance: 54.3
click at [122, 34] on div "A n a c a d e m i c a r g u m e n t valid a c l a i m a n d s u p p o r t s t h…" at bounding box center [136, 41] width 253 height 73
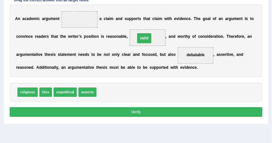
drag, startPoint x: 79, startPoint y: 18, endPoint x: 156, endPoint y: 40, distance: 79.6
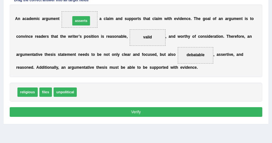
drag, startPoint x: 85, startPoint y: 94, endPoint x: 77, endPoint y: 11, distance: 83.3
click at [141, 108] on button "Verify" at bounding box center [136, 111] width 253 height 9
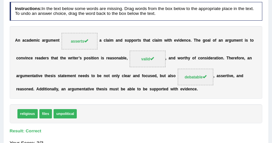
scroll to position [0, 0]
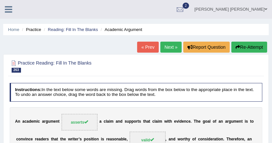
click at [165, 45] on link "Next »" at bounding box center [170, 47] width 21 height 11
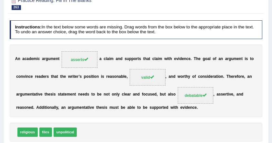
scroll to position [65, 0]
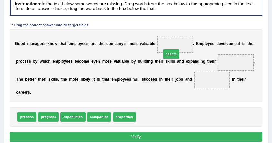
drag, startPoint x: 136, startPoint y: 106, endPoint x: 166, endPoint y: 32, distance: 80.0
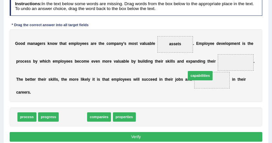
drag, startPoint x: 67, startPoint y: 109, endPoint x: 217, endPoint y: 59, distance: 158.7
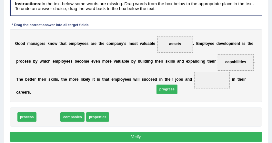
drag, startPoint x: 42, startPoint y: 108, endPoint x: 182, endPoint y: 76, distance: 143.1
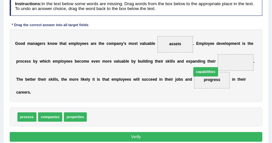
drag, startPoint x: 102, startPoint y: 103, endPoint x: 226, endPoint y: 48, distance: 135.1
click at [157, 132] on button "Verify" at bounding box center [136, 136] width 253 height 9
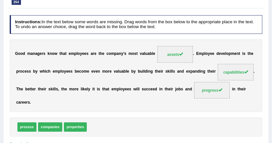
scroll to position [43, 0]
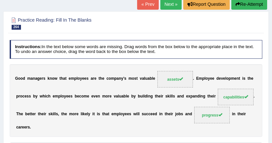
click at [165, 6] on link "Next »" at bounding box center [170, 4] width 21 height 11
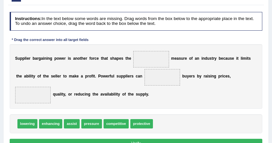
scroll to position [65, 0]
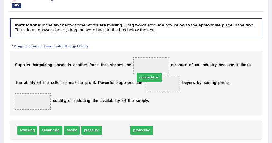
drag, startPoint x: 117, startPoint y: 118, endPoint x: 156, endPoint y: 55, distance: 73.5
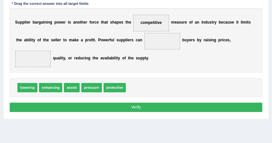
scroll to position [107, 0]
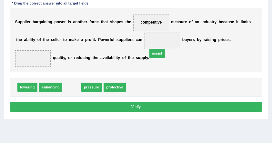
drag, startPoint x: 70, startPoint y: 75, endPoint x: 170, endPoint y: 34, distance: 108.2
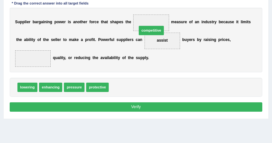
drag, startPoint x: 116, startPoint y: 78, endPoint x: 149, endPoint y: 12, distance: 74.6
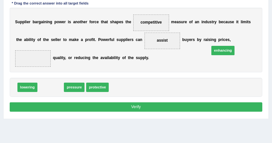
drag, startPoint x: 49, startPoint y: 77, endPoint x: 252, endPoint y: 34, distance: 207.2
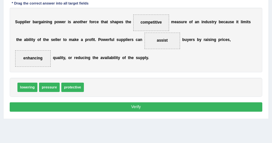
click at [110, 102] on button "Verify" at bounding box center [136, 106] width 253 height 9
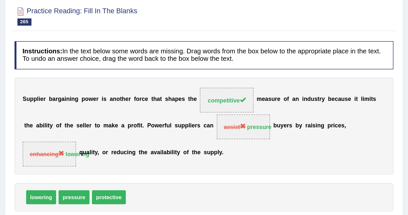
scroll to position [0, 0]
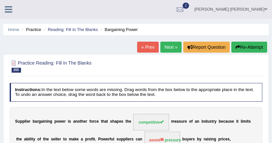
click at [12, 10] on link at bounding box center [8, 9] width 17 height 10
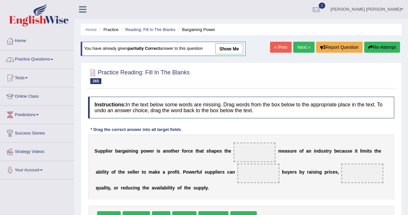
click at [44, 55] on link "Practice Questions" at bounding box center [37, 58] width 74 height 16
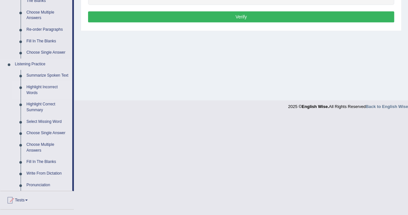
scroll to position [226, 0]
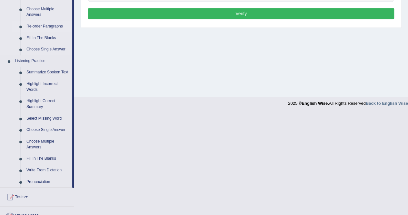
click at [45, 28] on link "Re-order Paragraphs" at bounding box center [48, 27] width 49 height 12
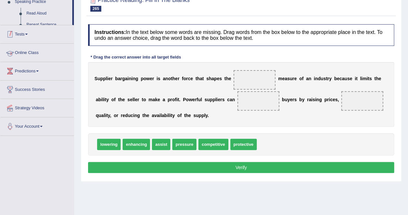
scroll to position [124, 0]
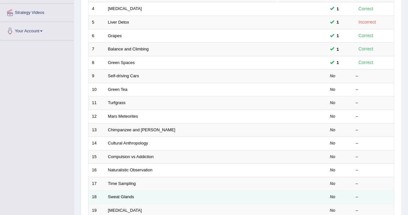
scroll to position [209, 0]
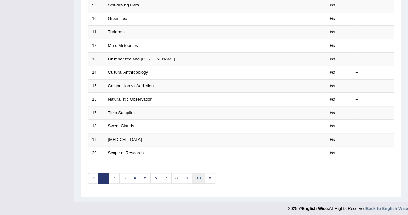
click at [197, 176] on link "10" at bounding box center [198, 178] width 13 height 11
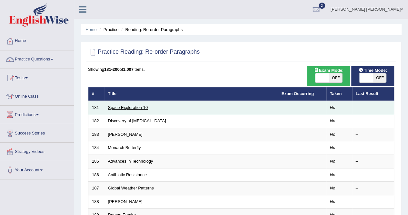
click at [130, 108] on link "Space Exploration 10" at bounding box center [128, 107] width 40 height 5
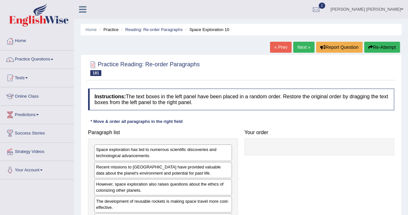
click at [306, 49] on link "Next »" at bounding box center [303, 47] width 21 height 11
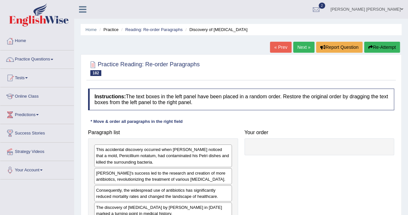
click at [305, 50] on link "Next »" at bounding box center [303, 47] width 21 height 11
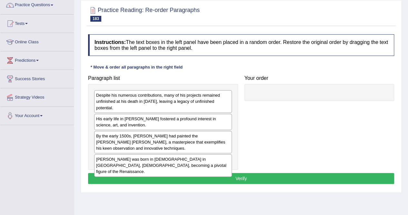
scroll to position [65, 0]
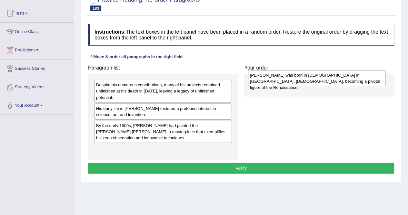
drag, startPoint x: 140, startPoint y: 146, endPoint x: 294, endPoint y: 79, distance: 167.8
click at [294, 79] on div "[PERSON_NAME] was born in [DEMOGRAPHIC_DATA] in [GEOGRAPHIC_DATA], [DEMOGRAPHIC…" at bounding box center [317, 78] width 138 height 16
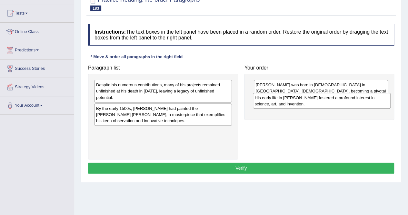
drag, startPoint x: 155, startPoint y: 114, endPoint x: 316, endPoint y: 106, distance: 161.5
click at [316, 106] on div "His early life in Florence fostered a profound interest in science, art, and in…" at bounding box center [322, 101] width 138 height 16
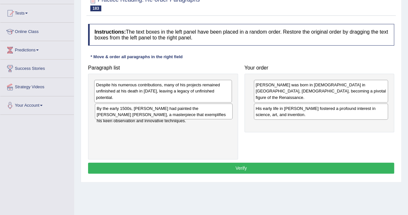
click at [176, 115] on div "By the early 1500s, da Vinci had painted the Mona Lisa, a masterpiece that exem…" at bounding box center [164, 111] width 138 height 16
drag, startPoint x: 180, startPoint y: 112, endPoint x: 189, endPoint y: 112, distance: 9.0
click at [189, 112] on div "By the early 1500s, da Vinci had painted the Mona Lisa, a masterpiece that exem…" at bounding box center [173, 111] width 138 height 16
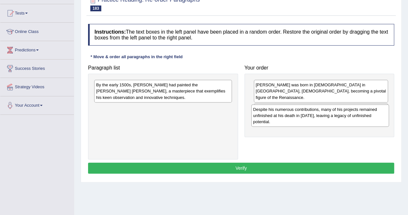
drag, startPoint x: 175, startPoint y: 90, endPoint x: 332, endPoint y: 114, distance: 159.0
click at [332, 114] on div "Despite his numerous contributions, many of his projects remained unfinished at…" at bounding box center [320, 115] width 138 height 22
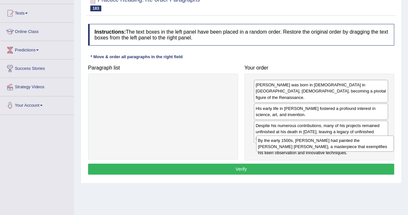
drag, startPoint x: 192, startPoint y: 84, endPoint x: 354, endPoint y: 140, distance: 171.2
click at [354, 140] on div "By the early 1500s, da Vinci had painted the Mona Lisa, a masterpiece that exem…" at bounding box center [325, 143] width 138 height 16
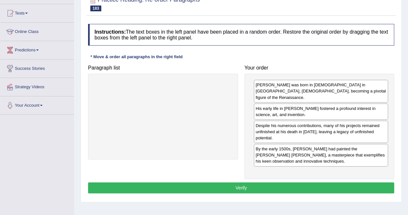
click at [289, 144] on div "By the early 1500s, [PERSON_NAME] had painted the [PERSON_NAME] [PERSON_NAME], …" at bounding box center [321, 155] width 135 height 22
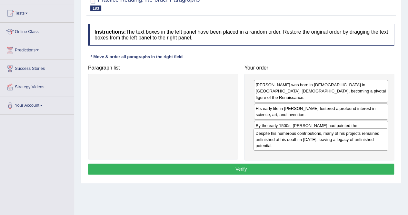
drag, startPoint x: 289, startPoint y: 129, endPoint x: 289, endPoint y: 143, distance: 14.5
click at [289, 143] on div "Despite his numerous contributions, many of his projects remained unfinished at…" at bounding box center [321, 139] width 135 height 22
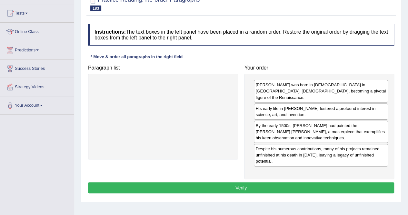
drag, startPoint x: 260, startPoint y: 175, endPoint x: 202, endPoint y: 67, distance: 122.4
click at [204, 67] on div "Instructions: The text boxes in the left panel have been placed in a random ord…" at bounding box center [240, 109] width 309 height 177
click at [292, 107] on div "His early life in [PERSON_NAME] fostered a profound interest in science, art, a…" at bounding box center [321, 111] width 135 height 16
click at [262, 182] on button "Verify" at bounding box center [241, 187] width 306 height 11
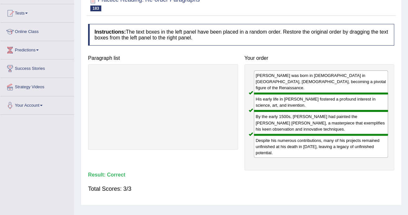
scroll to position [0, 0]
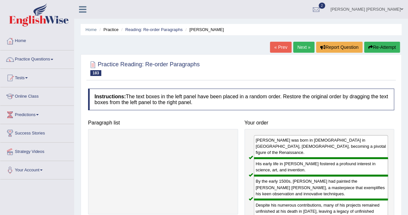
click at [300, 48] on link "Next »" at bounding box center [303, 47] width 21 height 11
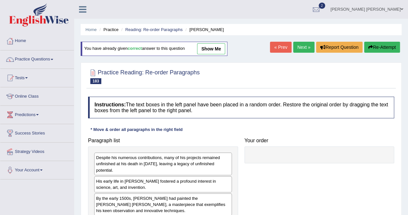
click at [205, 49] on link "show me" at bounding box center [211, 48] width 28 height 11
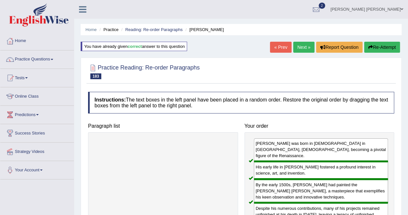
click at [303, 50] on link "Next »" at bounding box center [303, 47] width 21 height 11
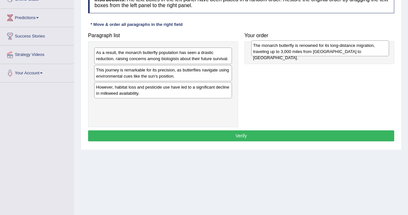
drag, startPoint x: 126, startPoint y: 113, endPoint x: 283, endPoint y: 48, distance: 169.7
click at [283, 48] on div "The monarch butterfly is renowned for its long-distance migration, traveling up…" at bounding box center [320, 48] width 138 height 16
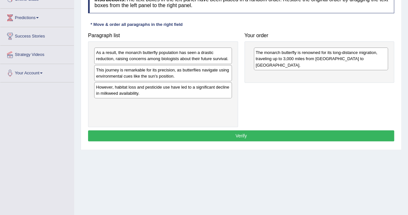
click at [149, 58] on div "As a result, the monarch butterfly population has seen a drastic reduction, rai…" at bounding box center [163, 55] width 138 height 16
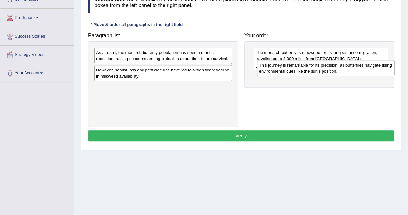
drag, startPoint x: 156, startPoint y: 82, endPoint x: 317, endPoint y: 72, distance: 162.0
click at [317, 72] on div "This journey is remarkable for its precision, as butterflies navigate using env…" at bounding box center [326, 68] width 138 height 16
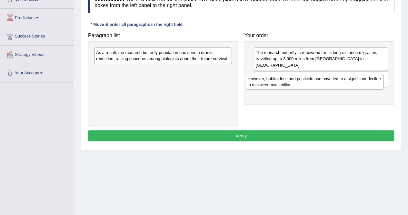
drag, startPoint x: 192, startPoint y: 78, endPoint x: 344, endPoint y: 81, distance: 151.7
click at [344, 81] on div "However, habitat loss and pesticide use have led to a significant decline in mi…" at bounding box center [315, 82] width 138 height 16
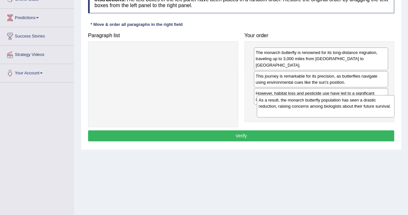
drag, startPoint x: 165, startPoint y: 57, endPoint x: 326, endPoint y: 104, distance: 167.8
click at [327, 104] on div "As a result, the monarch butterfly population has seen a drastic reduction, rai…" at bounding box center [326, 106] width 138 height 22
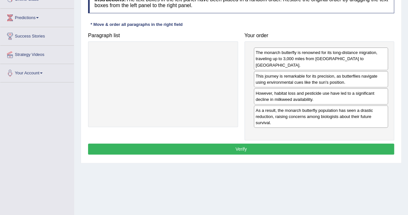
click at [303, 143] on button "Verify" at bounding box center [241, 148] width 306 height 11
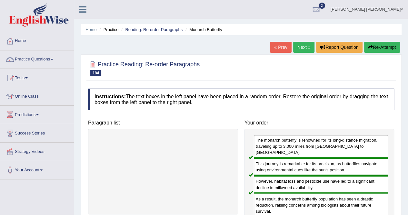
click at [299, 44] on link "Next »" at bounding box center [303, 47] width 21 height 11
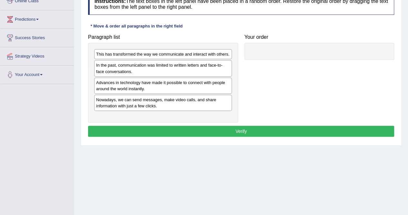
scroll to position [97, 0]
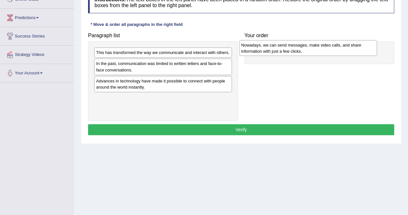
drag, startPoint x: 140, startPoint y: 111, endPoint x: 285, endPoint y: 53, distance: 156.5
click at [285, 53] on div "Nowadays, we can send messages, make video calls, and share information with ju…" at bounding box center [308, 48] width 138 height 16
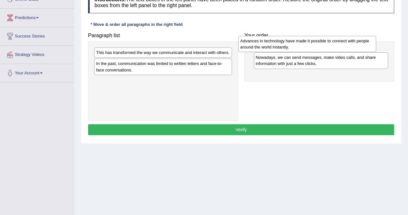
drag, startPoint x: 175, startPoint y: 88, endPoint x: 299, endPoint y: 49, distance: 130.4
click at [299, 49] on div "Advances in technology have made it possible to connect with people around the …" at bounding box center [307, 44] width 138 height 16
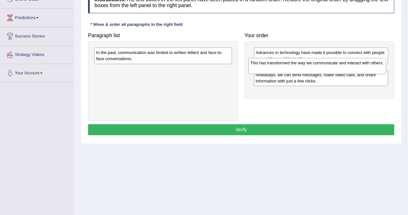
drag, startPoint x: 159, startPoint y: 58, endPoint x: 313, endPoint y: 68, distance: 154.6
click at [313, 68] on div "This has transformed the way we communicate and interact with others." at bounding box center [317, 66] width 138 height 16
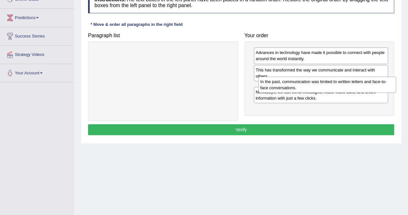
drag, startPoint x: 165, startPoint y: 56, endPoint x: 325, endPoint y: 83, distance: 162.6
click at [328, 85] on div "In the past, communication was limited to written letters and face-to-face conv…" at bounding box center [327, 84] width 138 height 16
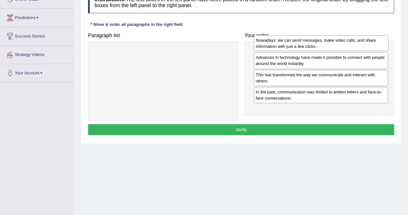
drag, startPoint x: 300, startPoint y: 112, endPoint x: 301, endPoint y: 48, distance: 63.6
click at [301, 48] on div "Nowadays, we can send messages, make video calls, and share information with ju…" at bounding box center [321, 43] width 135 height 16
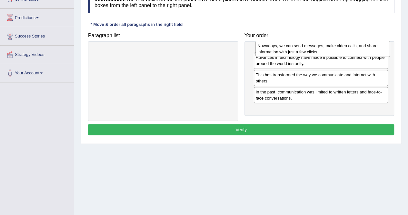
drag, startPoint x: 286, startPoint y: 57, endPoint x: 287, endPoint y: 50, distance: 7.0
click at [287, 50] on div "Nowadays, we can send messages, make video calls, and share information with ju…" at bounding box center [323, 49] width 135 height 16
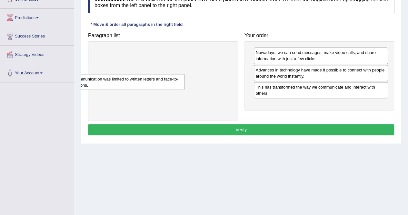
drag, startPoint x: 287, startPoint y: 107, endPoint x: 83, endPoint y: 83, distance: 205.1
click at [83, 83] on div "In the past, communication was limited to written letters and face-to-face conv…" at bounding box center [117, 82] width 135 height 16
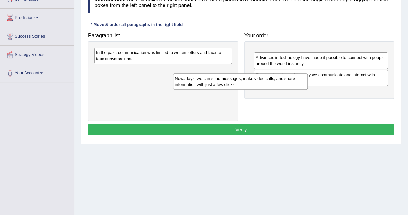
drag, startPoint x: 285, startPoint y: 51, endPoint x: 136, endPoint y: 79, distance: 152.0
click at [173, 79] on div "Nowadays, we can send messages, make video calls, and share information with ju…" at bounding box center [240, 81] width 135 height 16
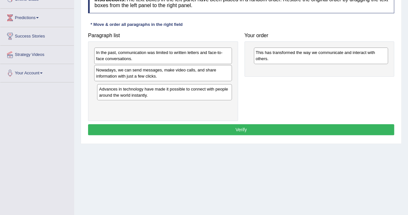
drag, startPoint x: 268, startPoint y: 55, endPoint x: 125, endPoint y: 61, distance: 144.0
click at [110, 84] on div "Advances in technology have made it possible to connect with people around the …" at bounding box center [164, 92] width 135 height 16
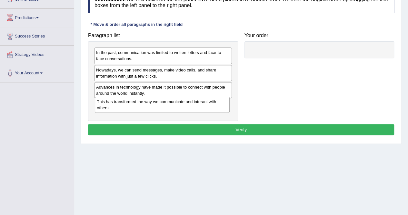
drag, startPoint x: 288, startPoint y: 56, endPoint x: 130, endPoint y: 106, distance: 166.1
click at [130, 106] on div "This has transformed the way we communicate and interact with others." at bounding box center [162, 104] width 135 height 16
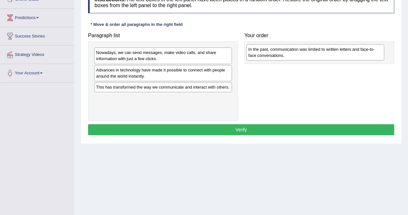
drag, startPoint x: 166, startPoint y: 56, endPoint x: 318, endPoint y: 51, distance: 152.4
click at [318, 51] on div "In the past, communication was limited to written letters and face-to-face conv…" at bounding box center [315, 52] width 138 height 16
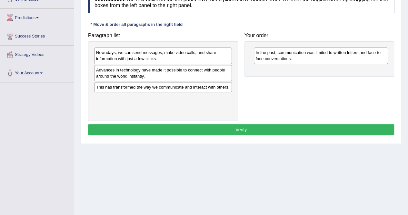
click at [142, 55] on div "Nowadays, we can send messages, make video calls, and share information with ju…" at bounding box center [163, 55] width 138 height 16
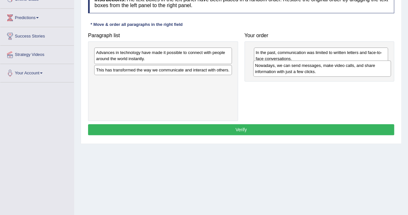
drag, startPoint x: 151, startPoint y: 57, endPoint x: 310, endPoint y: 70, distance: 159.6
click at [310, 70] on div "Nowadays, we can send messages, make video calls, and share information with ju…" at bounding box center [322, 68] width 138 height 16
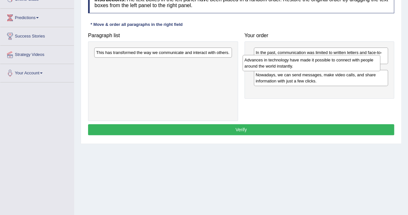
drag, startPoint x: 179, startPoint y: 56, endPoint x: 327, endPoint y: 63, distance: 148.6
click at [327, 63] on div "Advances in technology have made it possible to connect with people around the …" at bounding box center [312, 63] width 138 height 16
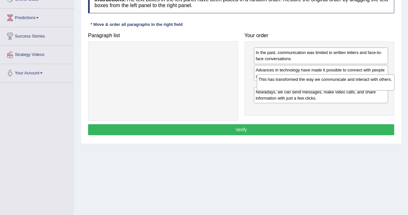
drag, startPoint x: 185, startPoint y: 55, endPoint x: 347, endPoint y: 82, distance: 164.2
click at [347, 82] on div "This has transformed the way we communicate and interact with others." at bounding box center [326, 82] width 138 height 16
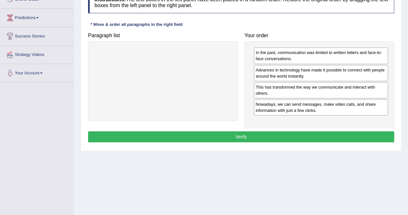
click at [294, 136] on button "Verify" at bounding box center [241, 136] width 306 height 11
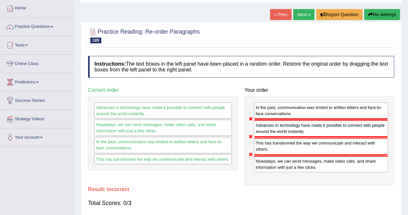
scroll to position [32, 0]
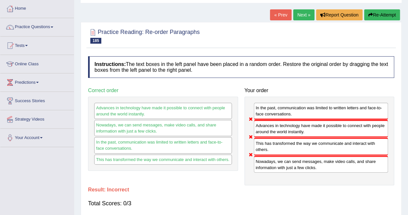
click at [300, 12] on link "Next »" at bounding box center [303, 14] width 21 height 11
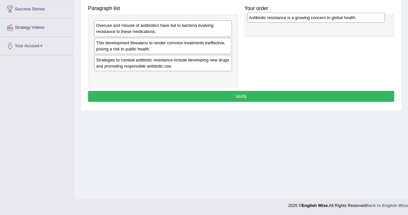
drag, startPoint x: 120, startPoint y: 60, endPoint x: 273, endPoint y: 18, distance: 158.3
click at [273, 18] on div "Antibiotic resistance is a growing concern in global health." at bounding box center [316, 18] width 138 height 10
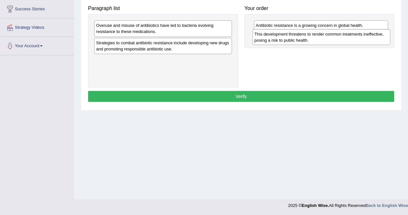
drag, startPoint x: 145, startPoint y: 49, endPoint x: 304, endPoint y: 41, distance: 158.6
click at [304, 41] on div "This development threatens to render common treatments ineffective, posing a ri…" at bounding box center [322, 37] width 138 height 16
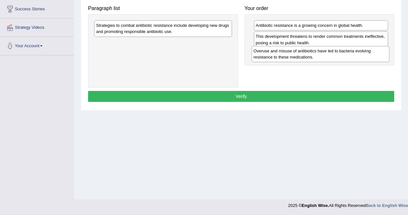
drag, startPoint x: 143, startPoint y: 28, endPoint x: 300, endPoint y: 54, distance: 159.5
click at [300, 54] on div "Overuse and misuse of antibiotics have led to bacteria evolving resistance to t…" at bounding box center [321, 54] width 138 height 16
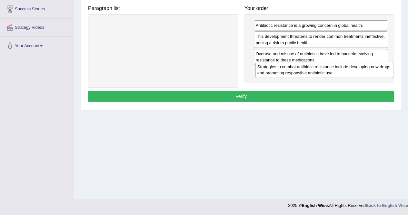
drag, startPoint x: 183, startPoint y: 31, endPoint x: 345, endPoint y: 72, distance: 166.5
click at [345, 72] on div "Strategies to combat antibiotic resistance include developing new drugs and pro…" at bounding box center [325, 70] width 138 height 16
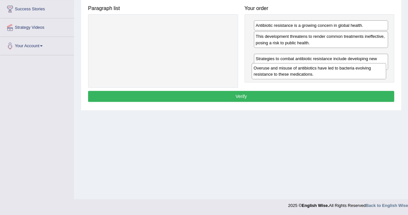
drag, startPoint x: 324, startPoint y: 58, endPoint x: 322, endPoint y: 74, distance: 16.2
click at [322, 74] on div "Overuse and misuse of antibiotics have led to bacteria evolving resistance to t…" at bounding box center [319, 71] width 135 height 16
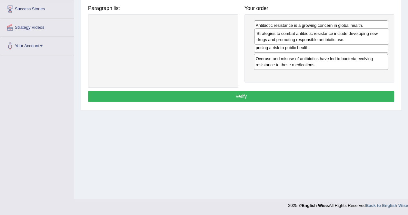
drag, startPoint x: 291, startPoint y: 58, endPoint x: 287, endPoint y: 36, distance: 22.3
click at [288, 37] on div "Strategies to combat antibiotic resistance include developing new drugs and pro…" at bounding box center [322, 36] width 135 height 16
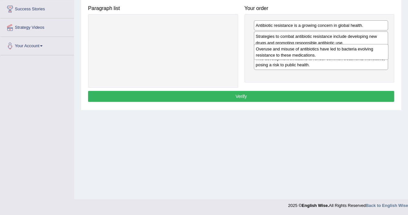
drag, startPoint x: 306, startPoint y: 77, endPoint x: 306, endPoint y: 56, distance: 21.0
click at [306, 56] on div "Overuse and misuse of antibiotics have led to bacteria evolving resistance to t…" at bounding box center [321, 52] width 135 height 16
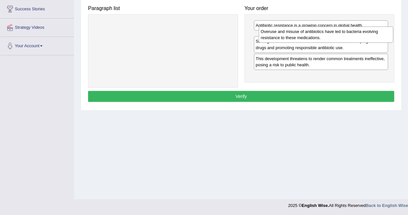
drag, startPoint x: 316, startPoint y: 57, endPoint x: 321, endPoint y: 35, distance: 22.2
click at [321, 35] on div "Overuse and misuse of antibiotics have led to bacteria evolving resistance to t…" at bounding box center [326, 34] width 135 height 16
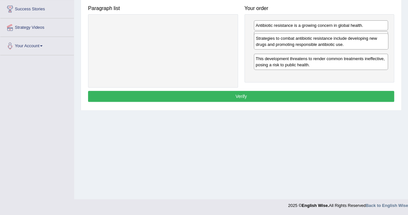
drag, startPoint x: 298, startPoint y: 56, endPoint x: 299, endPoint y: 36, distance: 19.4
click at [299, 37] on div "Strategies to combat antibiotic resistance include developing new drugs and pro…" at bounding box center [321, 41] width 135 height 16
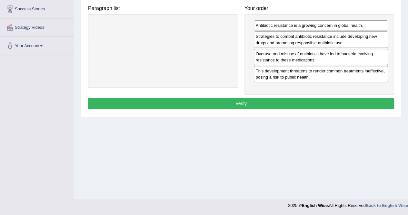
click at [275, 98] on button "Verify" at bounding box center [241, 103] width 306 height 11
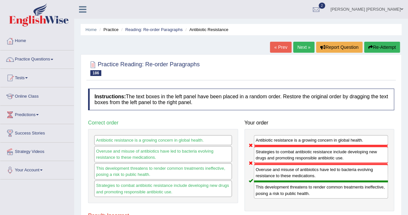
click at [302, 48] on link "Next »" at bounding box center [303, 47] width 21 height 11
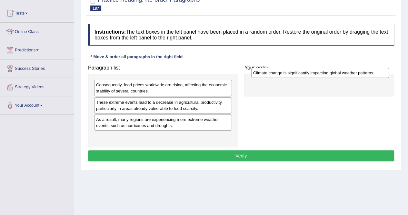
drag, startPoint x: 187, startPoint y: 121, endPoint x: 344, endPoint y: 75, distance: 163.7
click at [344, 75] on div "Climate change is significantly impacting global weather patterns." at bounding box center [320, 73] width 138 height 10
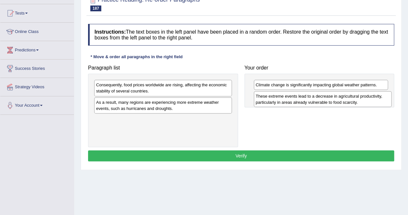
drag, startPoint x: 199, startPoint y: 109, endPoint x: 358, endPoint y: 103, distance: 159.8
click at [358, 103] on div "These extreme events lead to a decrease in agricultural productivity, particula…" at bounding box center [323, 99] width 138 height 16
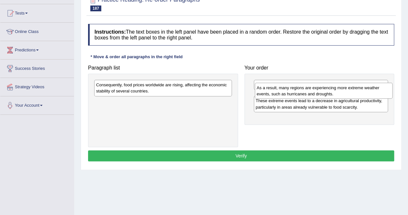
drag, startPoint x: 192, startPoint y: 105, endPoint x: 353, endPoint y: 91, distance: 160.9
click at [353, 91] on div "As a result, many regions are experiencing more extreme weather events, such as…" at bounding box center [324, 91] width 138 height 16
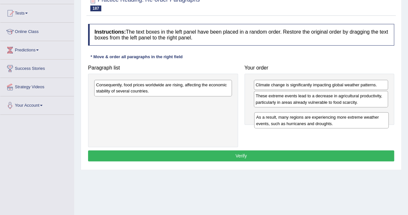
drag, startPoint x: 281, startPoint y: 96, endPoint x: 282, endPoint y: 117, distance: 21.6
click at [282, 117] on div "As a result, many regions are experiencing more extreme weather events, such as…" at bounding box center [321, 120] width 135 height 16
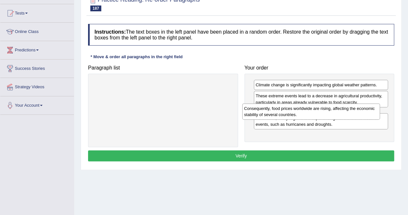
drag, startPoint x: 178, startPoint y: 87, endPoint x: 327, endPoint y: 110, distance: 150.3
click at [327, 110] on div "Consequently, food prices worldwide are rising, affecting the economic stabilit…" at bounding box center [311, 111] width 138 height 16
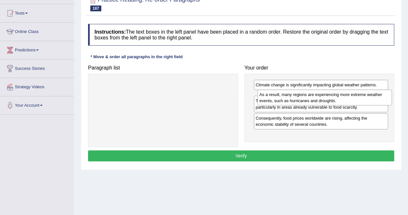
drag, startPoint x: 309, startPoint y: 133, endPoint x: 311, endPoint y: 92, distance: 40.7
click at [311, 94] on div "As a result, many regions are experiencing more extreme weather events, such as…" at bounding box center [324, 97] width 135 height 16
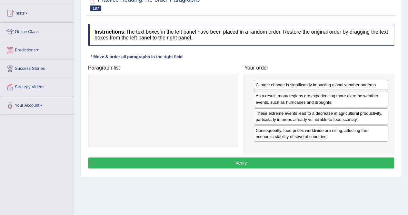
click at [309, 162] on button "Verify" at bounding box center [241, 162] width 306 height 11
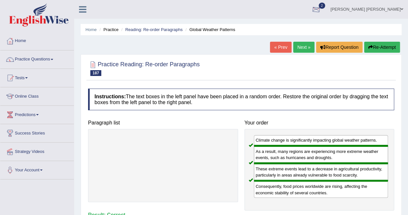
click at [321, 11] on div at bounding box center [316, 10] width 10 height 10
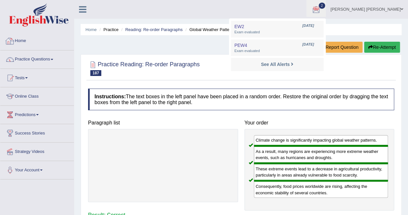
click at [21, 36] on link "Home" at bounding box center [37, 40] width 74 height 16
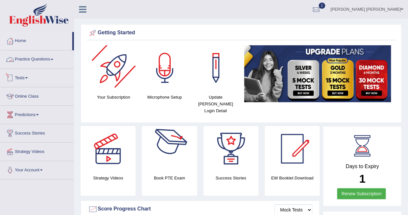
click at [34, 61] on link "Practice Questions" at bounding box center [37, 58] width 74 height 16
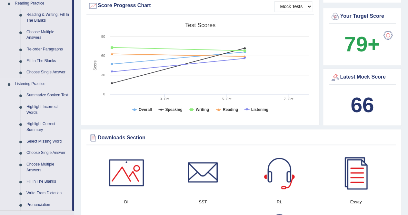
scroll to position [258, 0]
